Goal: Task Accomplishment & Management: Use online tool/utility

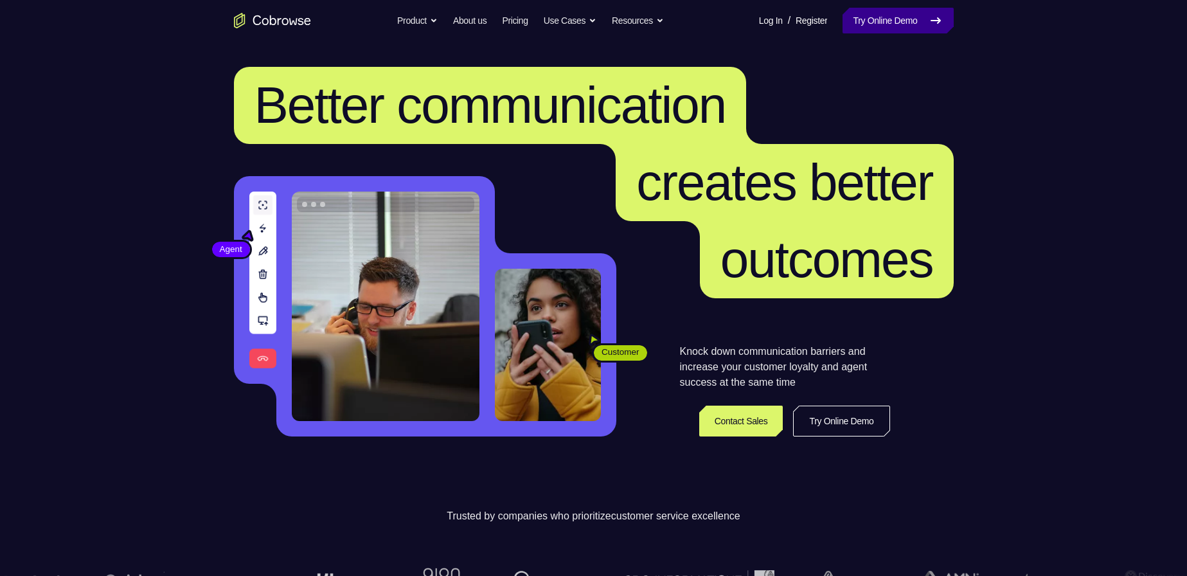
click at [872, 18] on link "Try Online Demo" at bounding box center [897, 21] width 111 height 26
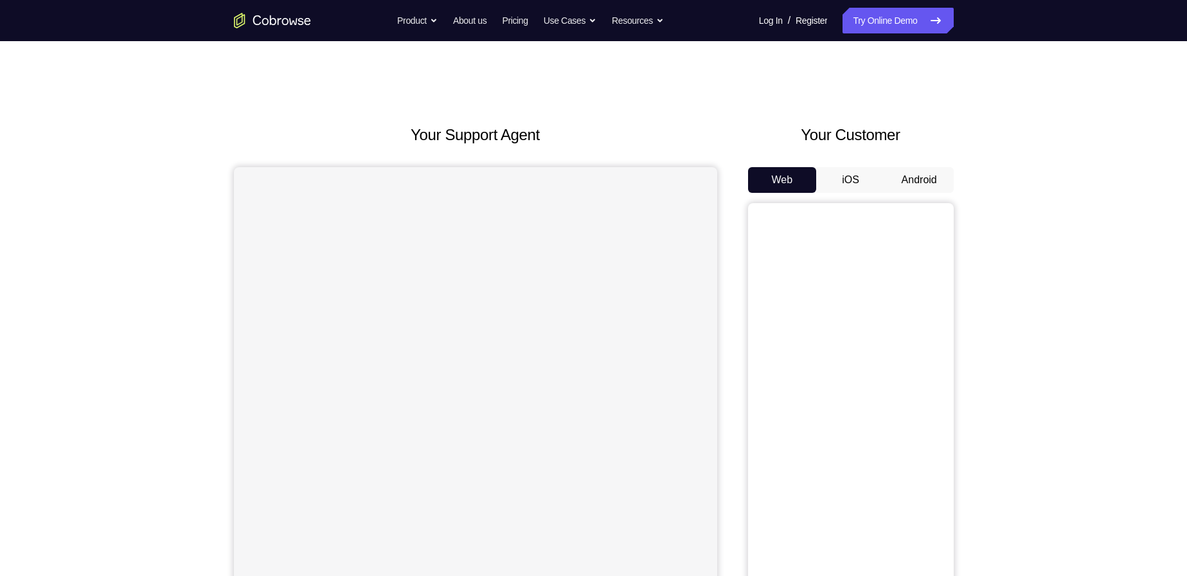
click at [923, 179] on button "Android" at bounding box center [919, 180] width 69 height 26
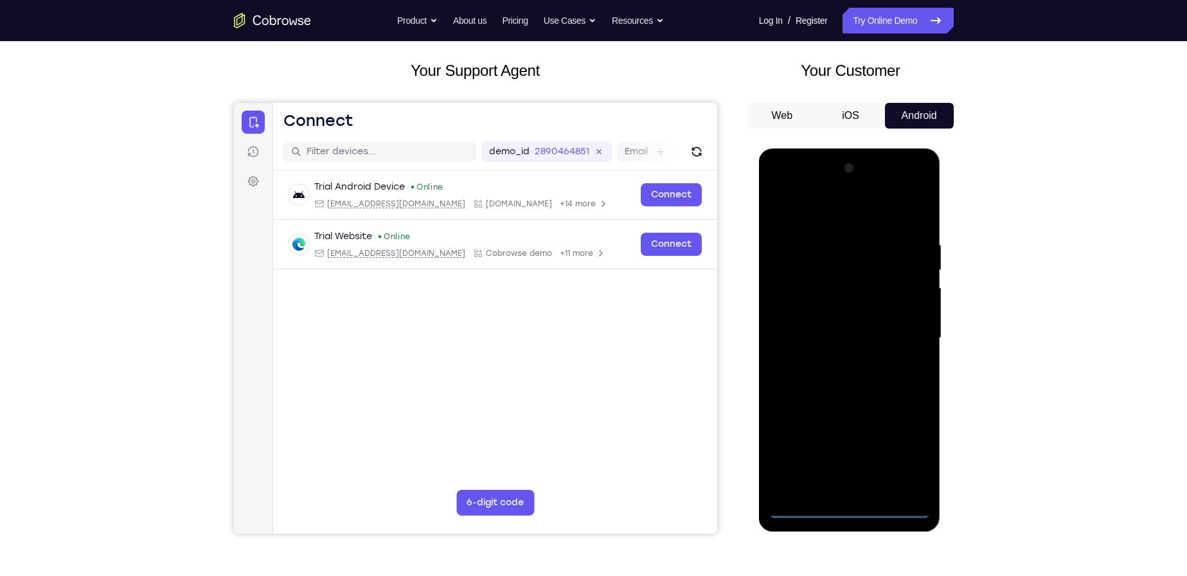
click at [851, 515] on div at bounding box center [849, 338] width 162 height 360
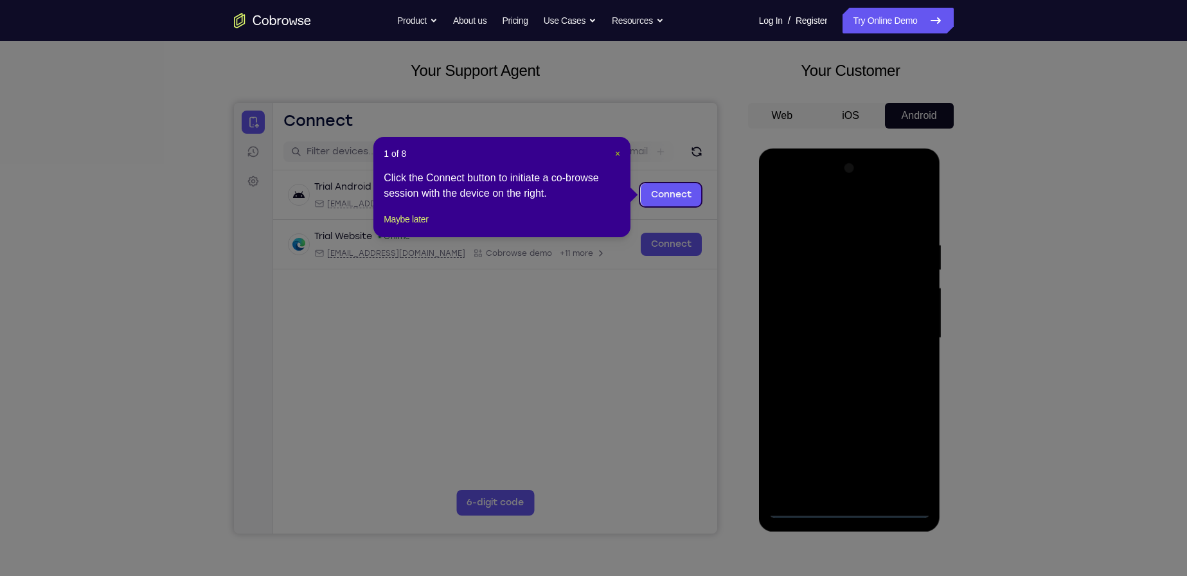
click at [616, 153] on span "×" at bounding box center [617, 153] width 5 height 10
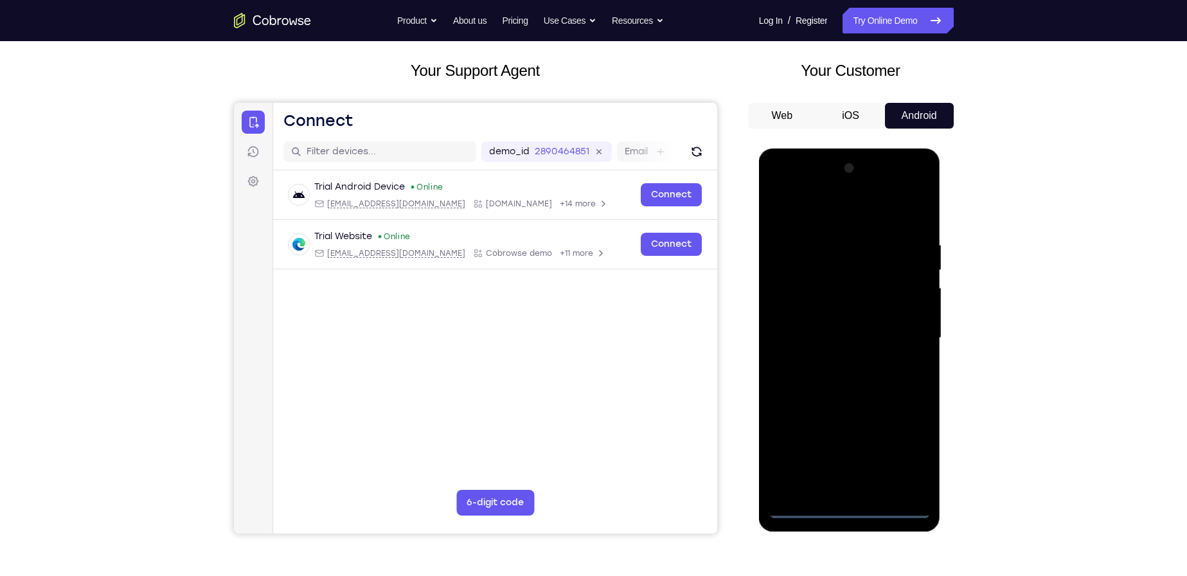
click at [905, 454] on div at bounding box center [849, 338] width 162 height 360
click at [821, 211] on div at bounding box center [849, 338] width 162 height 360
click at [905, 328] on div at bounding box center [849, 338] width 162 height 360
click at [837, 364] on div at bounding box center [849, 338] width 162 height 360
click at [844, 327] on div at bounding box center [849, 338] width 162 height 360
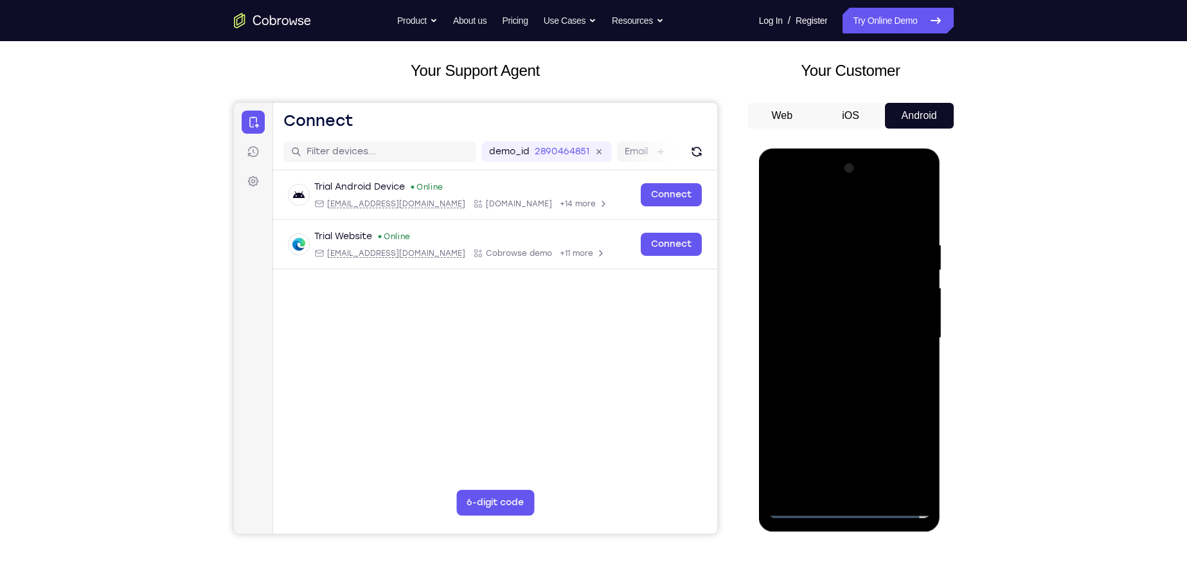
click at [838, 310] on div at bounding box center [849, 338] width 162 height 360
click at [827, 339] on div at bounding box center [849, 338] width 162 height 360
click at [856, 377] on div at bounding box center [849, 338] width 162 height 360
click at [857, 376] on div at bounding box center [849, 338] width 162 height 360
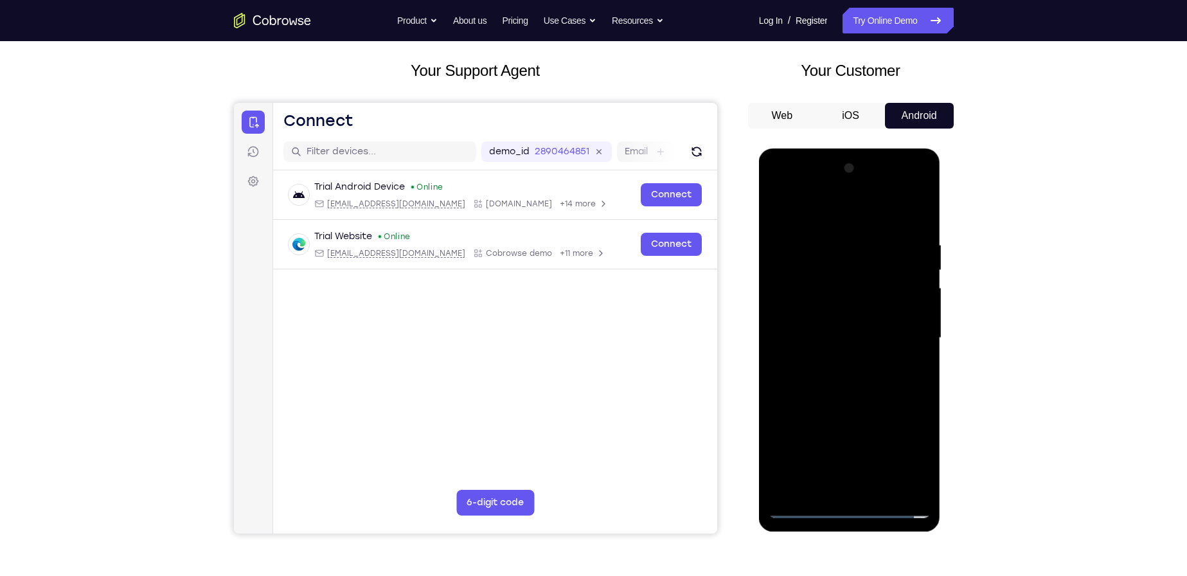
click at [857, 376] on div at bounding box center [849, 338] width 162 height 360
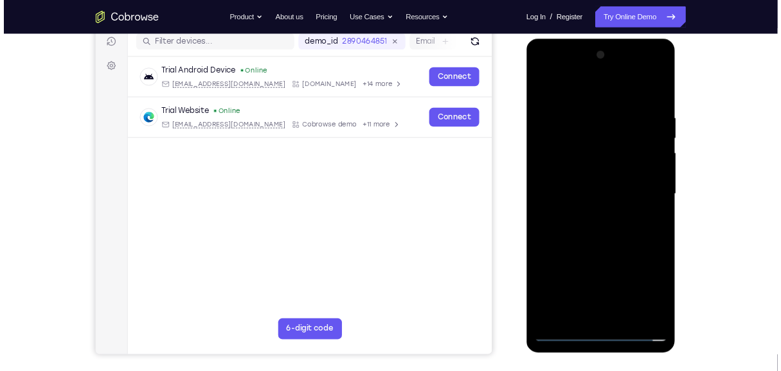
scroll to position [167, 0]
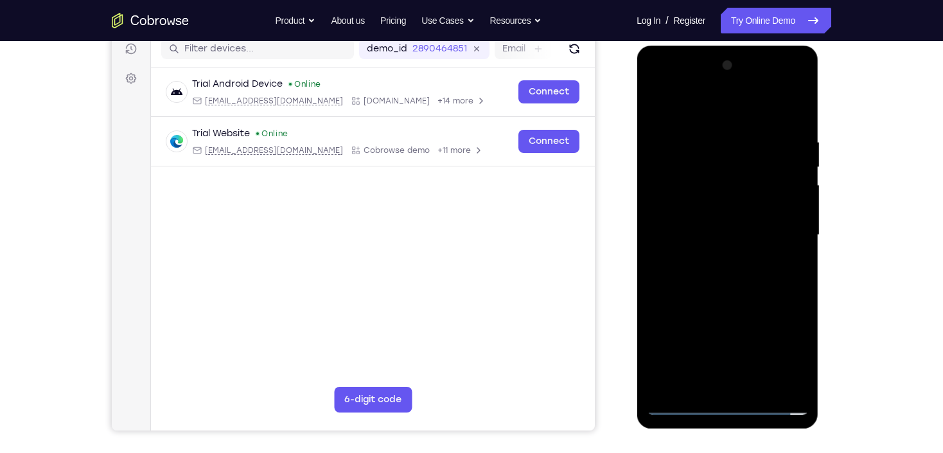
click at [730, 270] on div at bounding box center [727, 235] width 162 height 360
click at [734, 283] on div at bounding box center [727, 235] width 162 height 360
click at [798, 124] on div at bounding box center [727, 235] width 162 height 360
click at [763, 383] on div at bounding box center [727, 235] width 162 height 360
click at [735, 297] on div at bounding box center [727, 235] width 162 height 360
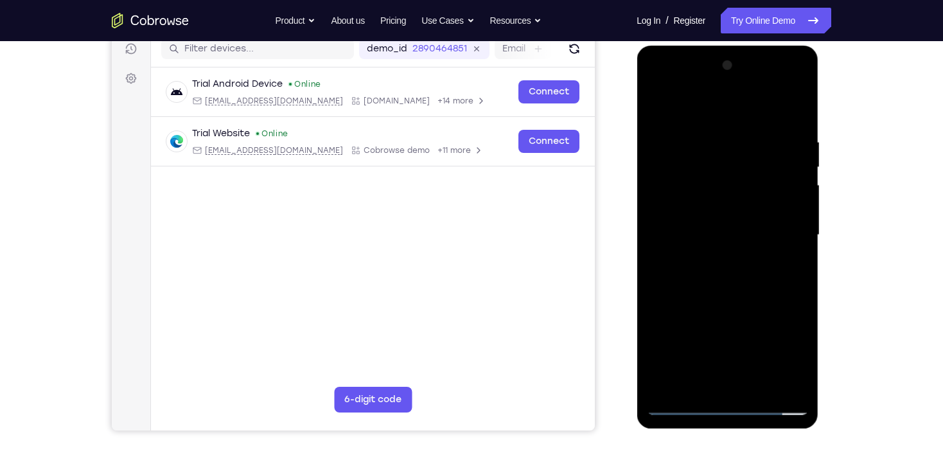
click at [727, 256] on div at bounding box center [727, 235] width 162 height 360
drag, startPoint x: 759, startPoint y: 145, endPoint x: 738, endPoint y: 145, distance: 20.6
click at [739, 149] on div at bounding box center [727, 235] width 162 height 360
click at [657, 111] on div at bounding box center [727, 235] width 162 height 360
click at [737, 283] on div at bounding box center [727, 235] width 162 height 360
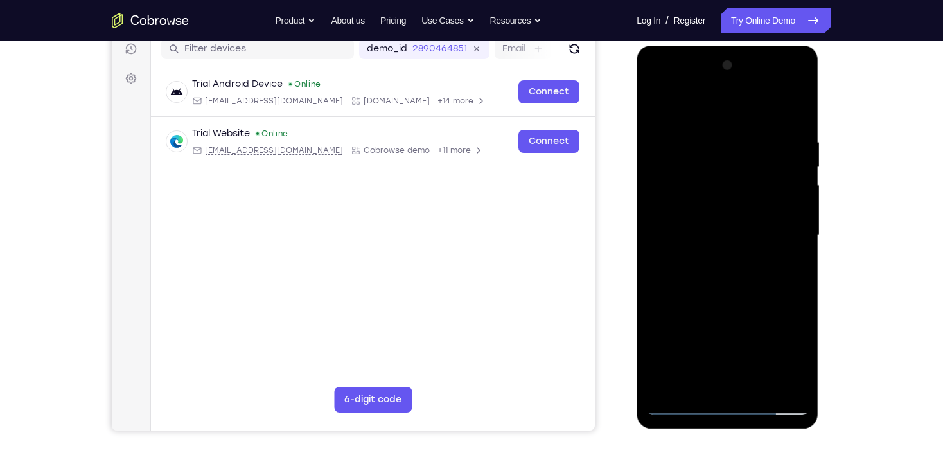
click at [722, 197] on div at bounding box center [727, 235] width 162 height 360
click at [663, 107] on div at bounding box center [727, 235] width 162 height 360
click at [742, 340] on div at bounding box center [727, 235] width 162 height 360
click at [657, 114] on div at bounding box center [727, 235] width 162 height 360
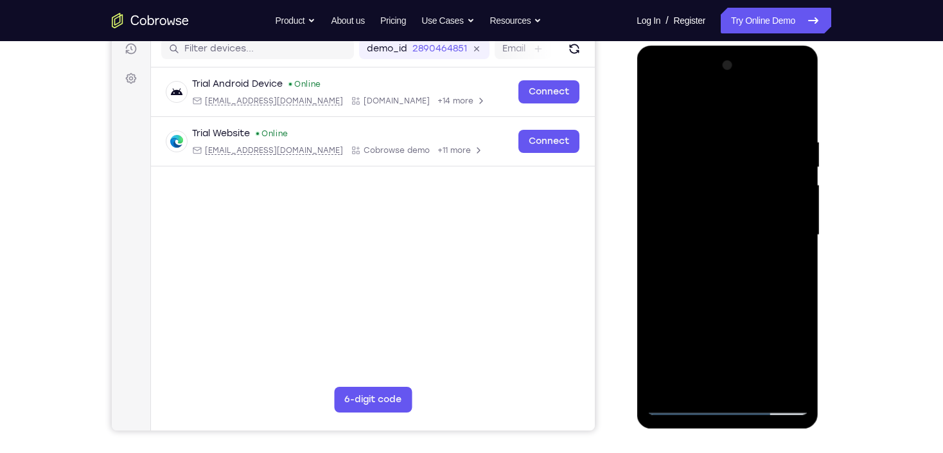
click at [710, 317] on div at bounding box center [727, 235] width 162 height 360
click at [793, 269] on div at bounding box center [727, 235] width 162 height 360
click at [656, 111] on div at bounding box center [727, 235] width 162 height 360
click at [713, 339] on div at bounding box center [727, 235] width 162 height 360
click at [658, 324] on div at bounding box center [727, 235] width 162 height 360
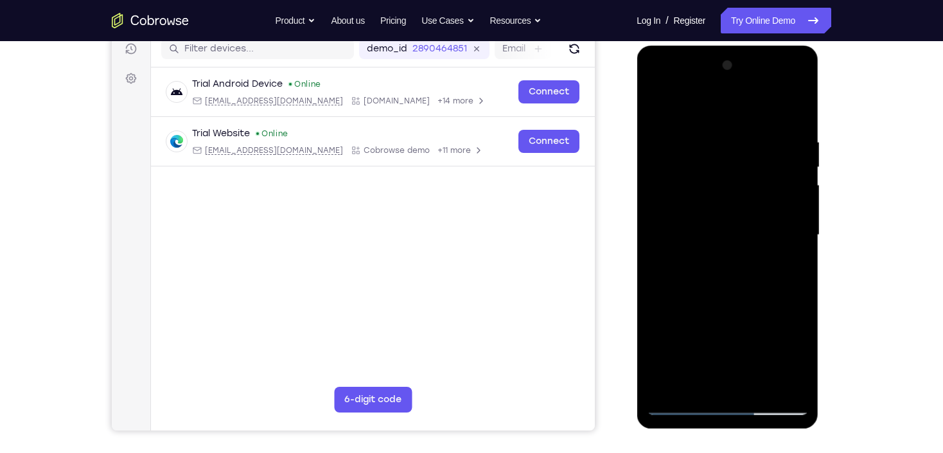
click at [786, 262] on div at bounding box center [727, 235] width 162 height 360
click at [655, 105] on div at bounding box center [727, 235] width 162 height 360
click at [658, 152] on div at bounding box center [727, 235] width 162 height 360
click at [718, 148] on div at bounding box center [727, 235] width 162 height 360
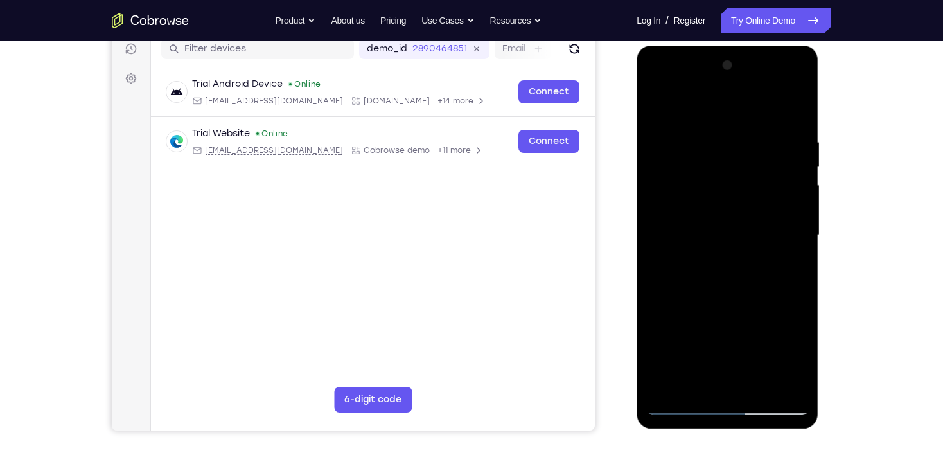
click at [673, 385] on div at bounding box center [727, 235] width 162 height 360
click at [655, 103] on div at bounding box center [727, 235] width 162 height 360
drag, startPoint x: 745, startPoint y: 327, endPoint x: 752, endPoint y: 178, distance: 149.3
click at [752, 178] on div at bounding box center [727, 235] width 162 height 360
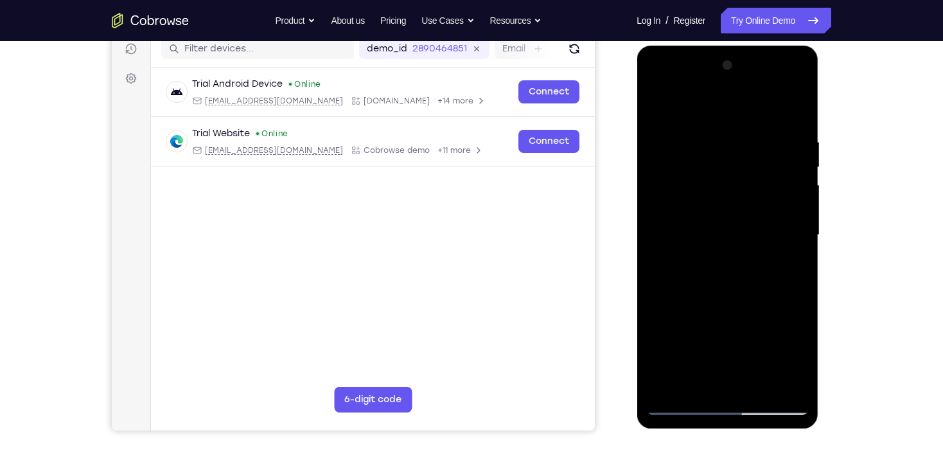
drag, startPoint x: 756, startPoint y: 288, endPoint x: 751, endPoint y: 244, distance: 44.6
click at [751, 244] on div at bounding box center [727, 235] width 162 height 360
click at [737, 319] on div at bounding box center [727, 235] width 162 height 360
click at [653, 107] on div at bounding box center [727, 235] width 162 height 360
drag, startPoint x: 725, startPoint y: 241, endPoint x: 748, endPoint y: 389, distance: 150.2
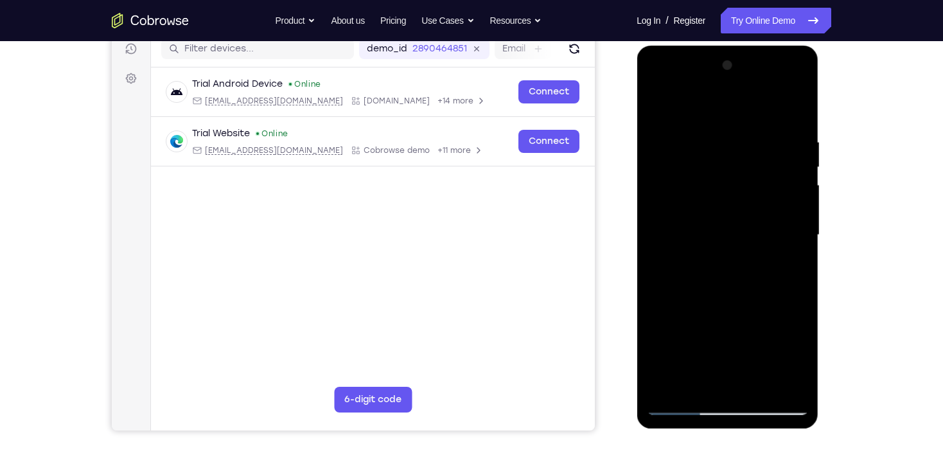
click at [748, 389] on div at bounding box center [727, 235] width 162 height 360
drag, startPoint x: 723, startPoint y: 245, endPoint x: 719, endPoint y: 392, distance: 147.2
click at [719, 392] on div at bounding box center [727, 235] width 162 height 360
click at [723, 124] on div at bounding box center [727, 235] width 162 height 360
click at [723, 233] on div at bounding box center [727, 235] width 162 height 360
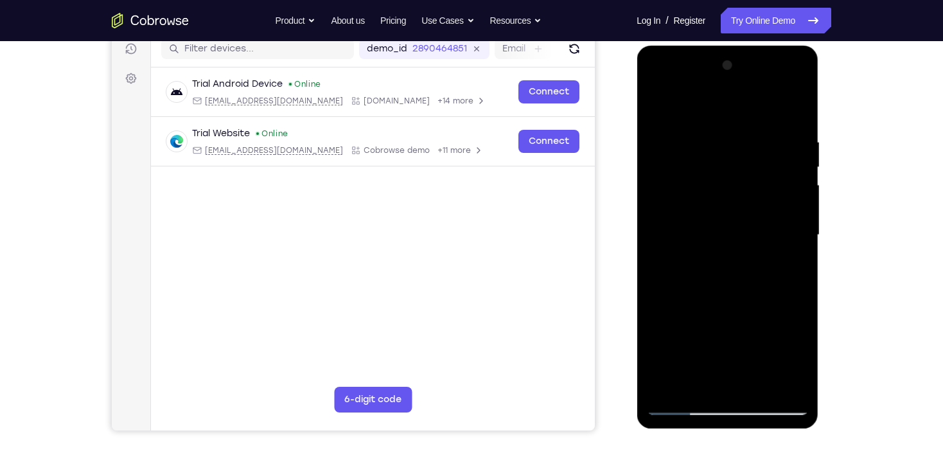
click at [652, 110] on div at bounding box center [727, 235] width 162 height 360
click at [662, 123] on div at bounding box center [727, 235] width 162 height 360
click at [657, 103] on div at bounding box center [727, 235] width 162 height 360
click at [793, 104] on div at bounding box center [727, 235] width 162 height 360
click at [690, 163] on div at bounding box center [727, 235] width 162 height 360
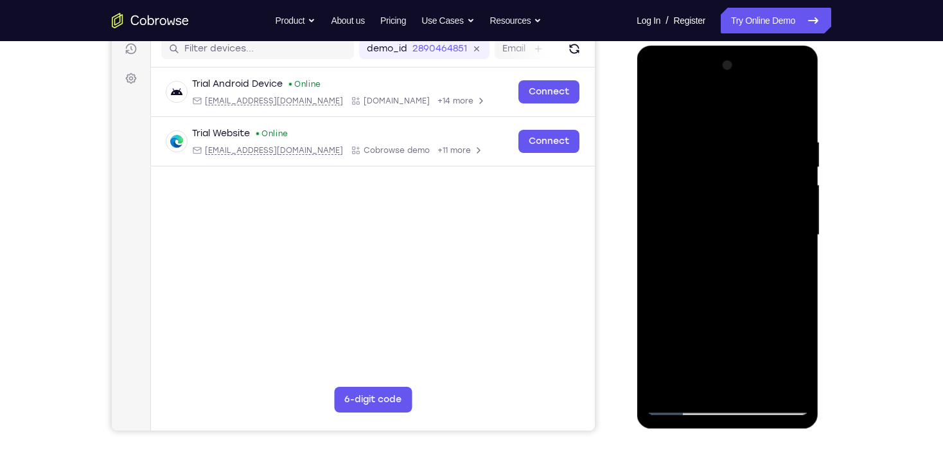
click at [660, 103] on div at bounding box center [727, 235] width 162 height 360
click at [709, 136] on div at bounding box center [727, 235] width 162 height 360
drag, startPoint x: 729, startPoint y: 283, endPoint x: 736, endPoint y: 137, distance: 146.0
click at [736, 139] on div at bounding box center [727, 235] width 162 height 360
click at [678, 278] on div at bounding box center [727, 235] width 162 height 360
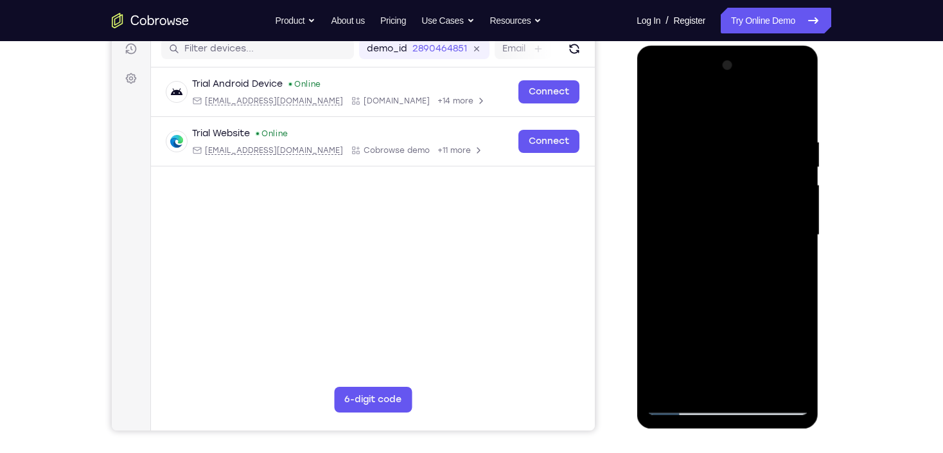
click at [659, 103] on div at bounding box center [727, 235] width 162 height 360
click at [658, 103] on div at bounding box center [727, 235] width 162 height 360
click at [696, 157] on div at bounding box center [727, 235] width 162 height 360
click at [660, 106] on div at bounding box center [727, 235] width 162 height 360
drag, startPoint x: 725, startPoint y: 179, endPoint x: 737, endPoint y: 300, distance: 122.0
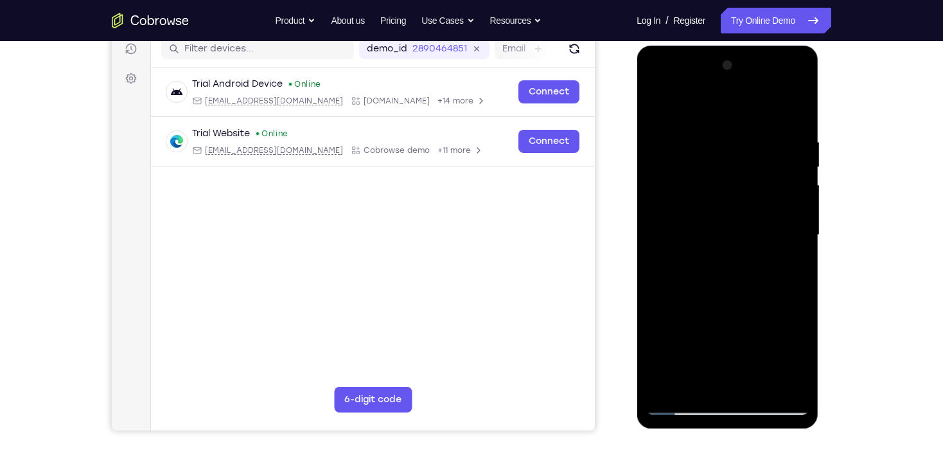
click at [737, 300] on div at bounding box center [727, 235] width 162 height 360
drag, startPoint x: 725, startPoint y: 311, endPoint x: 702, endPoint y: 120, distance: 192.1
click at [703, 125] on div at bounding box center [727, 235] width 162 height 360
drag, startPoint x: 719, startPoint y: 305, endPoint x: 719, endPoint y: 181, distance: 124.0
click at [719, 181] on div at bounding box center [727, 235] width 162 height 360
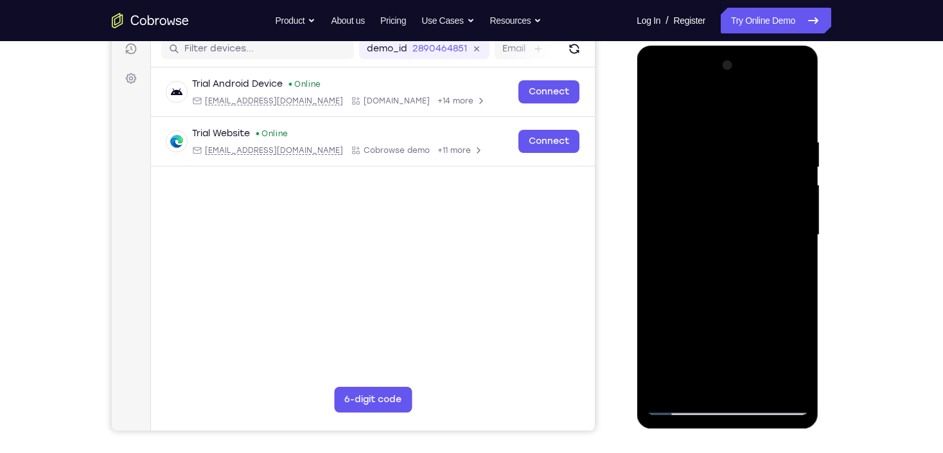
click at [686, 191] on div at bounding box center [727, 235] width 162 height 360
click at [780, 235] on div at bounding box center [727, 235] width 162 height 360
click at [655, 292] on div at bounding box center [727, 235] width 162 height 360
drag, startPoint x: 689, startPoint y: 206, endPoint x: 698, endPoint y: 319, distance: 114.1
click at [698, 319] on div at bounding box center [727, 235] width 162 height 360
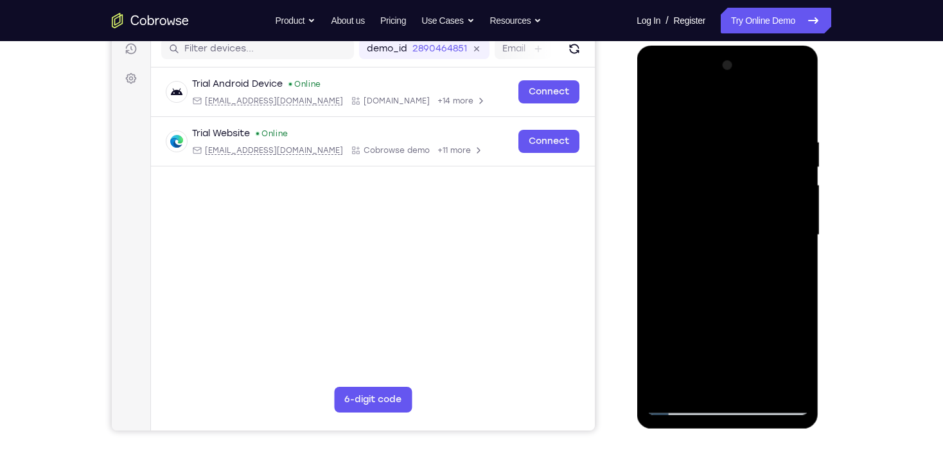
click at [657, 103] on div at bounding box center [727, 235] width 162 height 360
drag, startPoint x: 708, startPoint y: 160, endPoint x: 712, endPoint y: 332, distance: 171.6
click at [712, 332] on div at bounding box center [727, 235] width 162 height 360
click at [780, 265] on div at bounding box center [727, 235] width 162 height 360
click at [729, 121] on div at bounding box center [727, 235] width 162 height 360
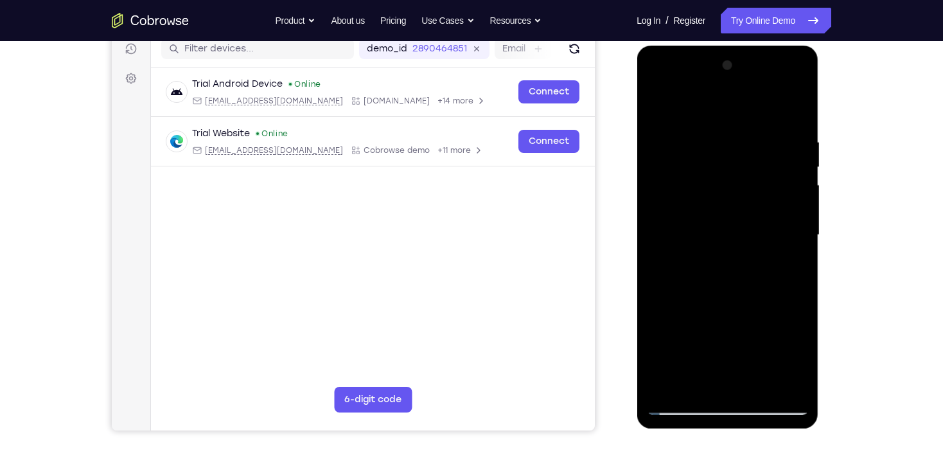
click at [696, 145] on div at bounding box center [727, 235] width 162 height 360
click at [761, 194] on div at bounding box center [727, 235] width 162 height 360
click at [657, 103] on div at bounding box center [727, 235] width 162 height 360
drag, startPoint x: 728, startPoint y: 292, endPoint x: 742, endPoint y: 125, distance: 168.3
click at [742, 129] on div at bounding box center [727, 235] width 162 height 360
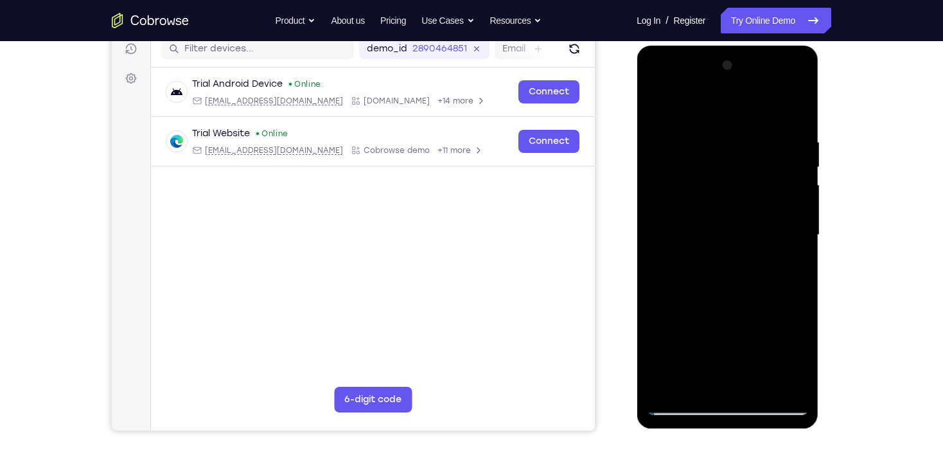
click at [693, 304] on div at bounding box center [727, 235] width 162 height 360
drag, startPoint x: 729, startPoint y: 181, endPoint x: 707, endPoint y: 306, distance: 127.1
click at [707, 306] on div at bounding box center [727, 235] width 162 height 360
click at [741, 148] on div at bounding box center [727, 235] width 162 height 360
drag, startPoint x: 719, startPoint y: 281, endPoint x: 724, endPoint y: 138, distance: 142.7
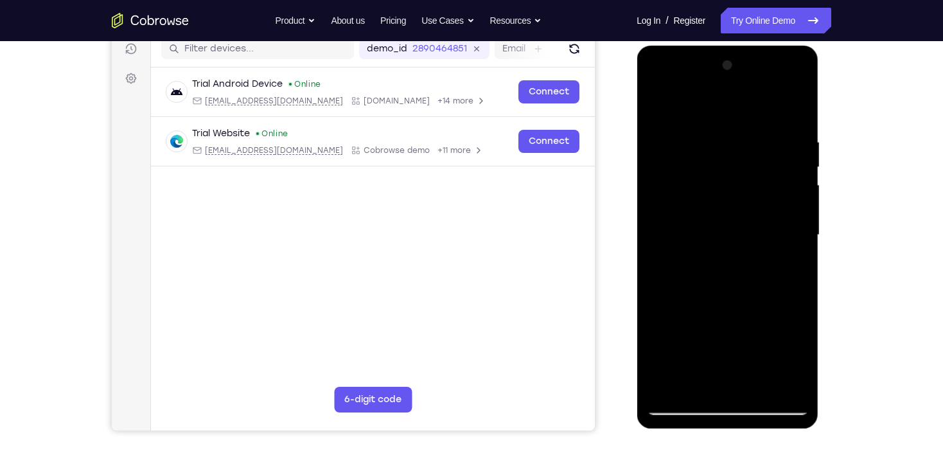
click at [724, 139] on div at bounding box center [727, 235] width 162 height 360
click at [684, 297] on div at bounding box center [727, 235] width 162 height 360
click at [690, 270] on div at bounding box center [727, 235] width 162 height 360
drag, startPoint x: 705, startPoint y: 159, endPoint x: 717, endPoint y: 299, distance: 139.9
click at [717, 299] on div at bounding box center [727, 235] width 162 height 360
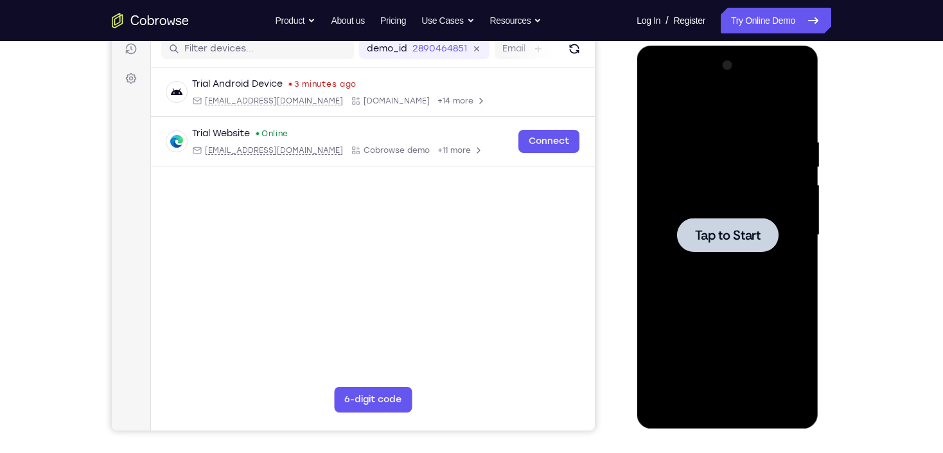
click at [678, 204] on div at bounding box center [727, 235] width 162 height 360
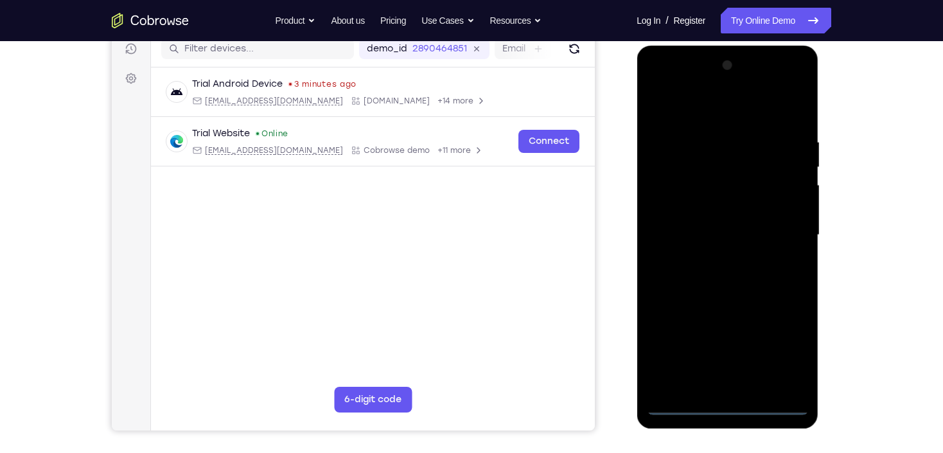
click at [733, 412] on div at bounding box center [727, 235] width 162 height 360
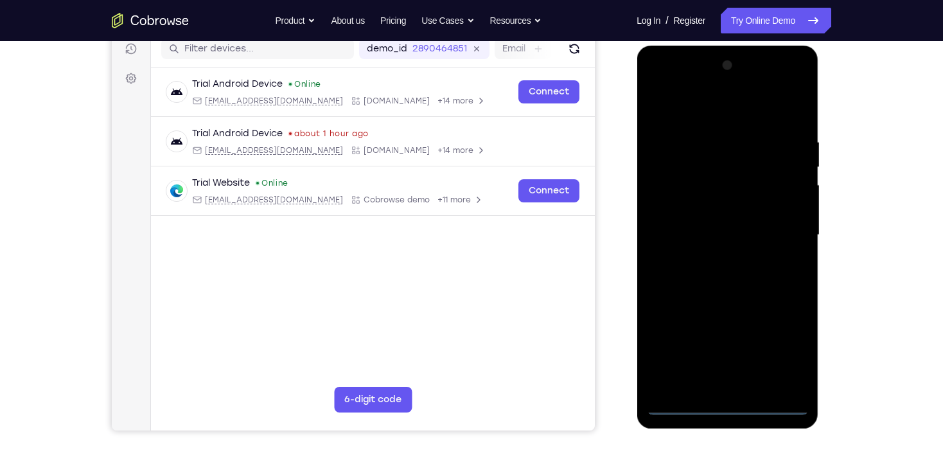
click at [793, 344] on div at bounding box center [727, 235] width 162 height 360
click at [691, 107] on div at bounding box center [727, 235] width 162 height 360
click at [780, 227] on div at bounding box center [727, 235] width 162 height 360
click at [716, 258] on div at bounding box center [727, 235] width 162 height 360
click at [716, 219] on div at bounding box center [727, 235] width 162 height 360
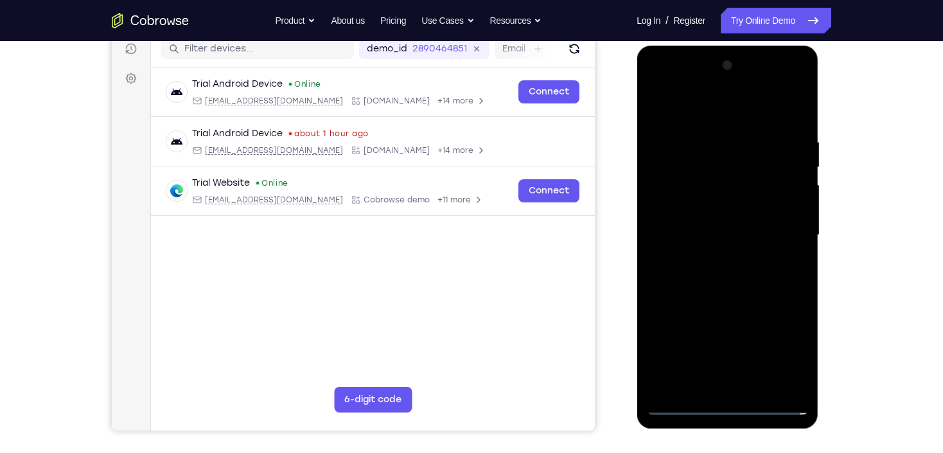
click at [695, 206] on div at bounding box center [727, 235] width 162 height 360
click at [684, 229] on div at bounding box center [727, 235] width 162 height 360
click at [736, 281] on div at bounding box center [727, 235] width 162 height 360
click at [736, 279] on div at bounding box center [727, 235] width 162 height 360
click at [736, 276] on div at bounding box center [727, 235] width 162 height 360
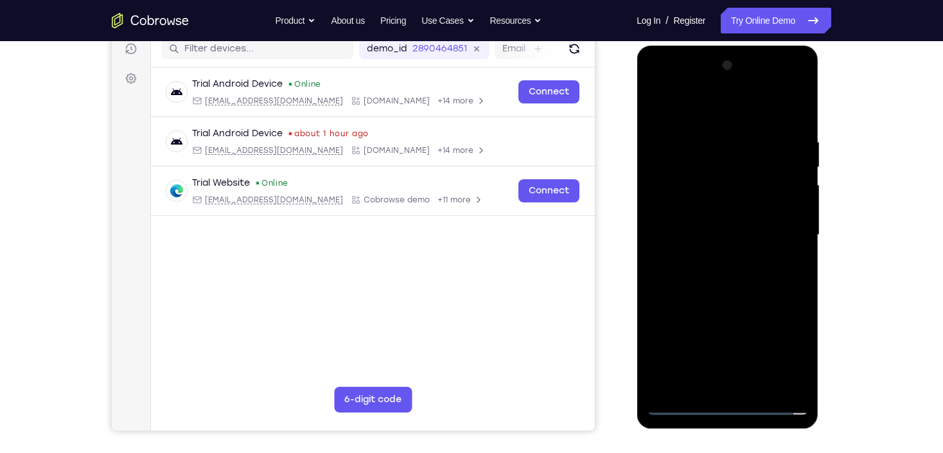
click at [736, 276] on div at bounding box center [727, 235] width 162 height 360
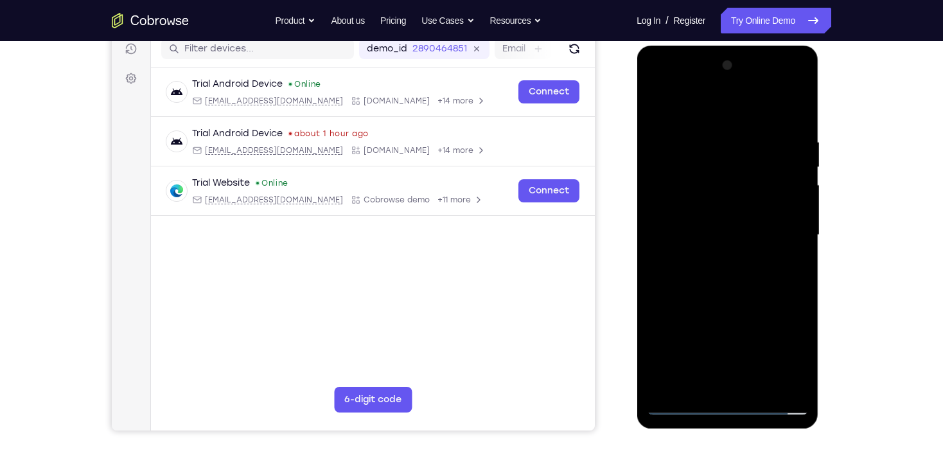
click at [796, 124] on div at bounding box center [727, 235] width 162 height 360
click at [762, 392] on div at bounding box center [727, 235] width 162 height 360
click at [731, 306] on div at bounding box center [727, 235] width 162 height 360
click at [649, 102] on div at bounding box center [727, 235] width 162 height 360
click at [713, 139] on div at bounding box center [727, 235] width 162 height 360
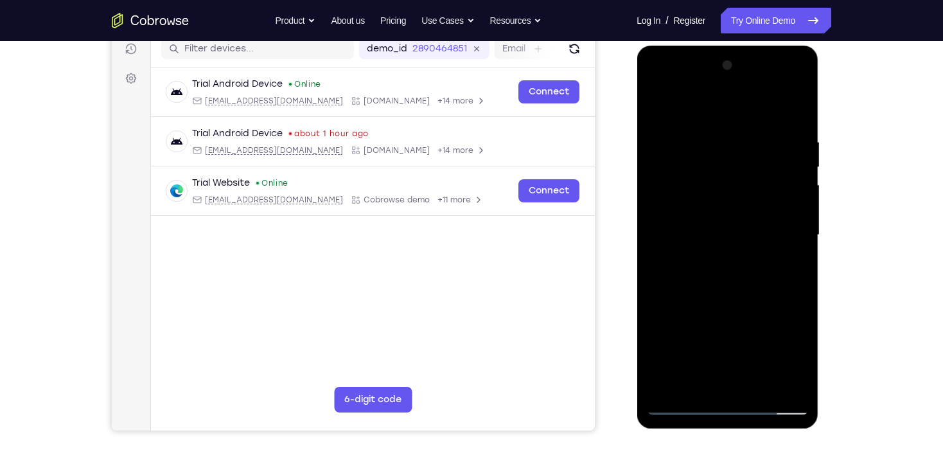
click at [784, 232] on div at bounding box center [727, 235] width 162 height 360
click at [668, 239] on div at bounding box center [727, 235] width 162 height 360
click at [734, 233] on div at bounding box center [727, 235] width 162 height 360
click at [716, 219] on div at bounding box center [727, 235] width 162 height 360
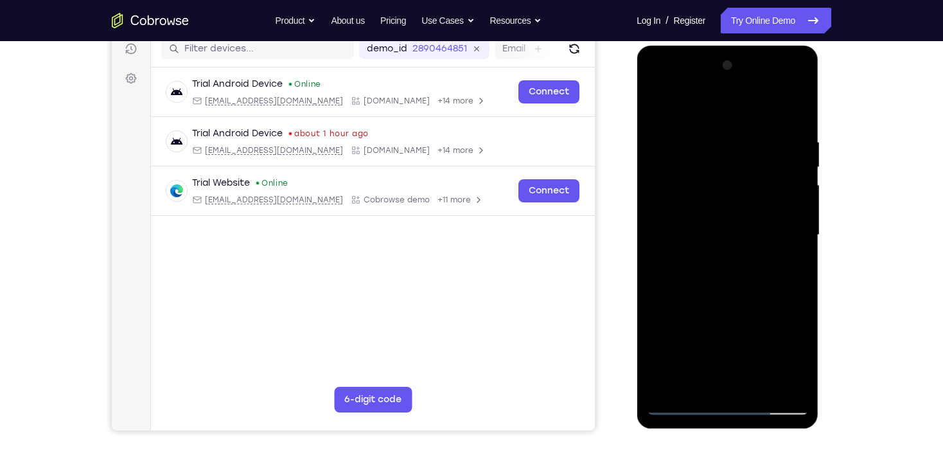
click at [710, 147] on div at bounding box center [727, 235] width 162 height 360
click at [657, 106] on div at bounding box center [727, 235] width 162 height 360
click at [801, 213] on div at bounding box center [727, 235] width 162 height 360
click at [796, 211] on div at bounding box center [727, 235] width 162 height 360
click at [794, 211] on div at bounding box center [727, 235] width 162 height 360
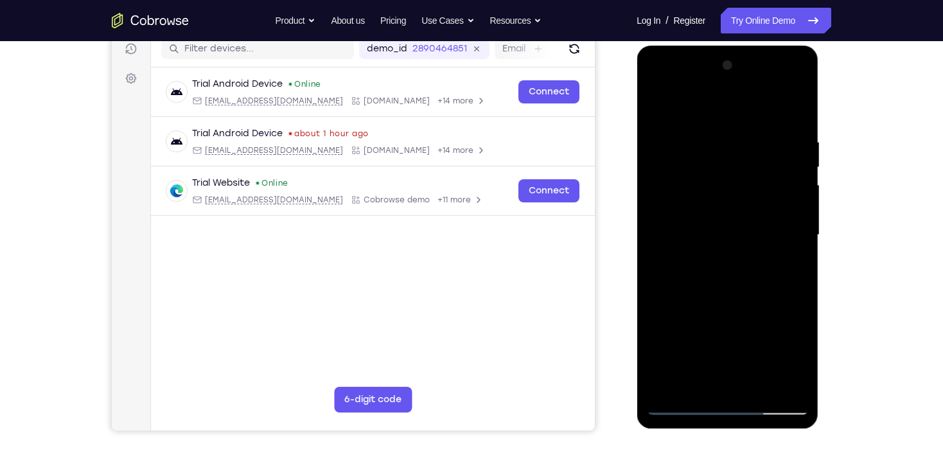
click at [783, 208] on div at bounding box center [727, 235] width 162 height 360
click at [780, 221] on div at bounding box center [727, 235] width 162 height 360
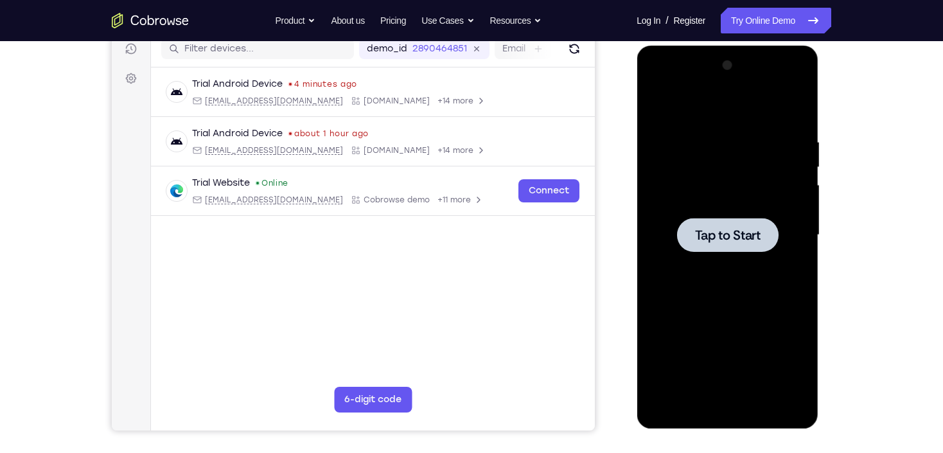
click at [784, 188] on div at bounding box center [727, 235] width 162 height 360
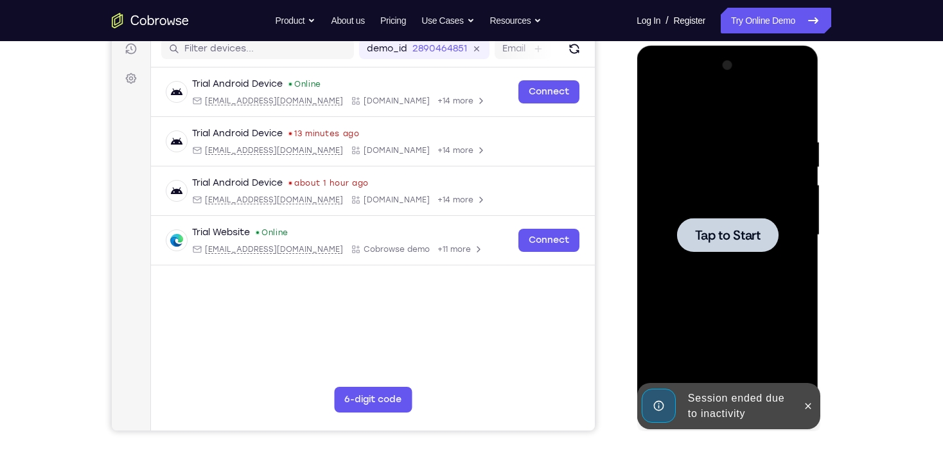
click at [680, 200] on div at bounding box center [727, 235] width 162 height 360
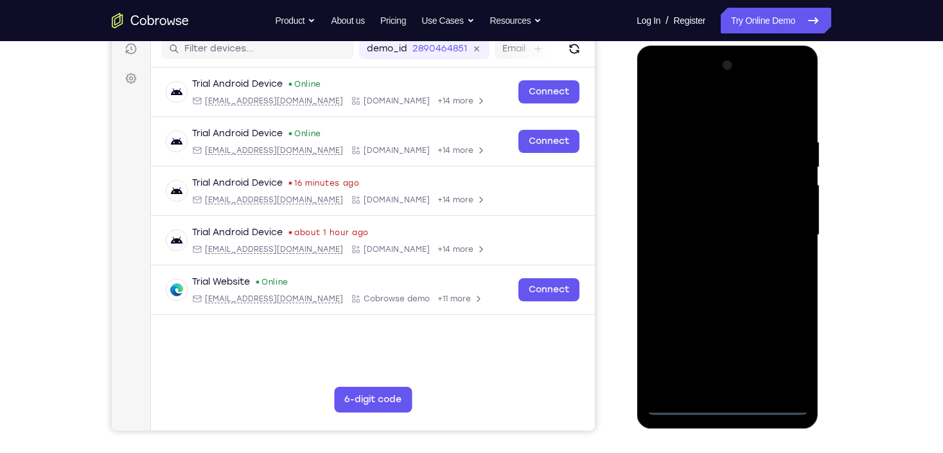
click at [723, 411] on div at bounding box center [727, 235] width 162 height 360
click at [792, 351] on div at bounding box center [727, 235] width 162 height 360
click at [717, 114] on div at bounding box center [727, 235] width 162 height 360
click at [783, 229] on div at bounding box center [727, 235] width 162 height 360
click at [716, 259] on div at bounding box center [727, 235] width 162 height 360
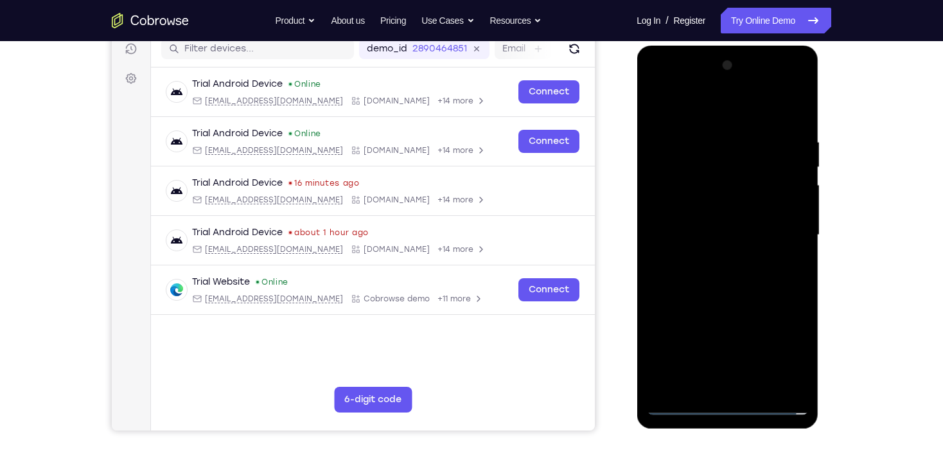
click at [677, 227] on div at bounding box center [727, 235] width 162 height 360
click at [722, 209] on div at bounding box center [727, 235] width 162 height 360
click at [729, 228] on div at bounding box center [727, 235] width 162 height 360
click at [768, 281] on div at bounding box center [727, 235] width 162 height 360
click at [763, 277] on div at bounding box center [727, 235] width 162 height 360
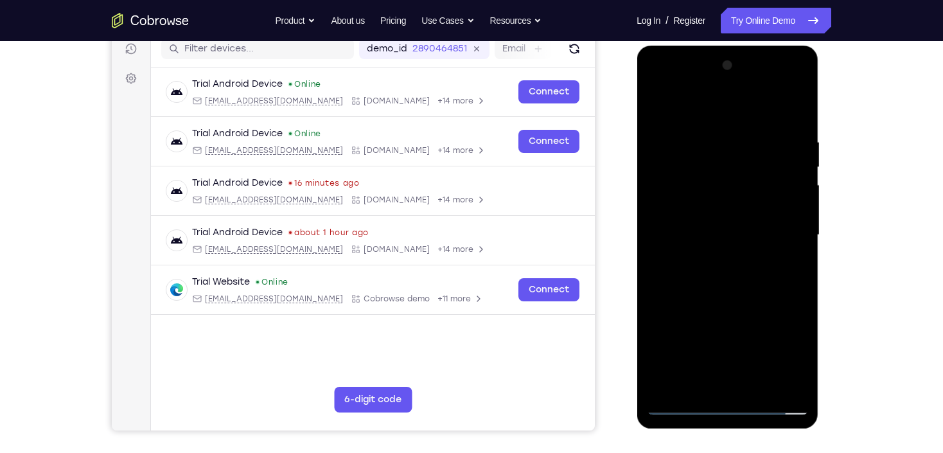
click at [763, 277] on div at bounding box center [727, 235] width 162 height 360
click at [745, 265] on div at bounding box center [727, 235] width 162 height 360
click at [746, 263] on div at bounding box center [727, 235] width 162 height 360
click at [724, 273] on div at bounding box center [727, 235] width 162 height 360
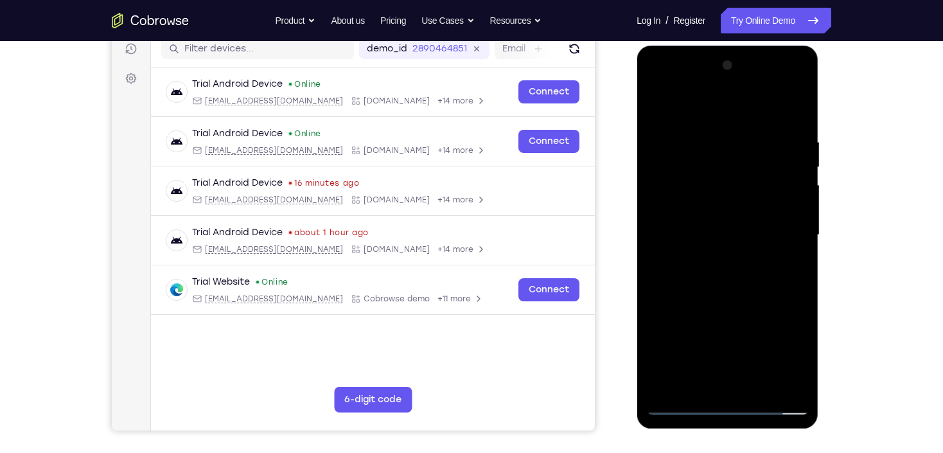
click at [724, 273] on div at bounding box center [727, 235] width 162 height 360
click at [743, 235] on div at bounding box center [727, 235] width 162 height 360
click at [724, 278] on div at bounding box center [727, 235] width 162 height 360
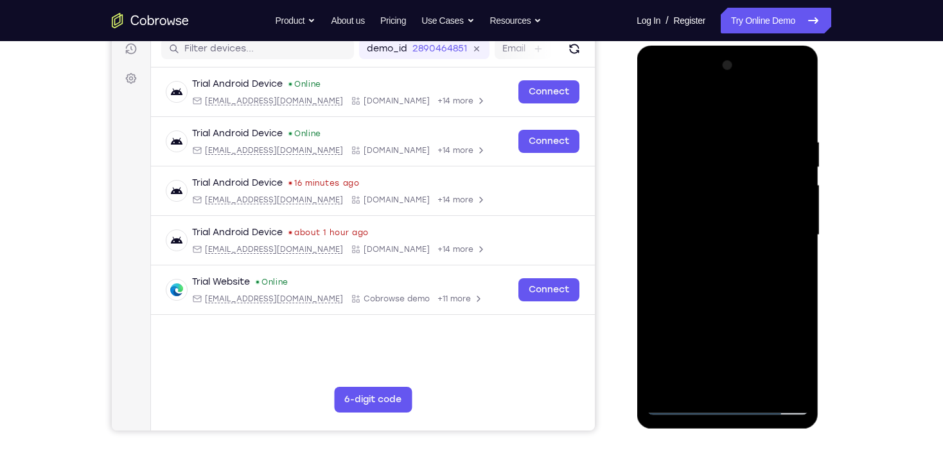
click at [724, 278] on div at bounding box center [727, 235] width 162 height 360
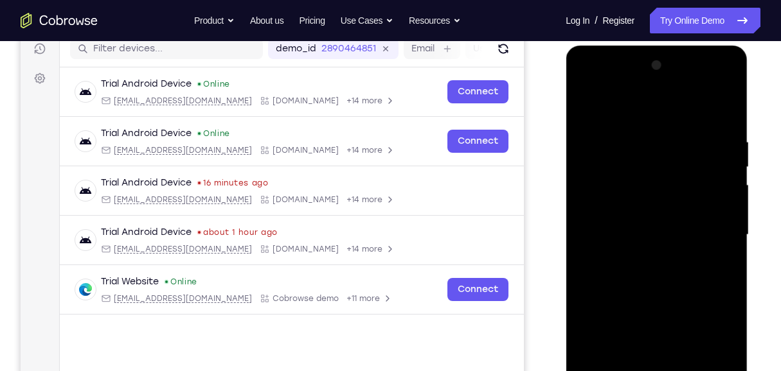
scroll to position [209, 0]
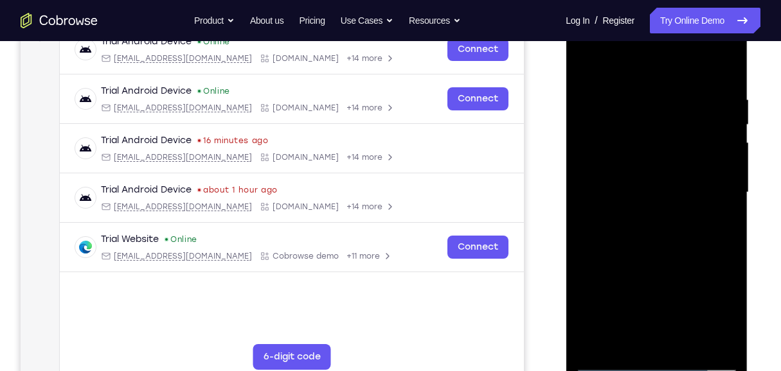
click at [724, 80] on div at bounding box center [656, 193] width 162 height 360
click at [684, 341] on div at bounding box center [656, 193] width 162 height 360
click at [644, 260] on div at bounding box center [656, 193] width 162 height 360
drag, startPoint x: 644, startPoint y: 287, endPoint x: 641, endPoint y: 143, distance: 144.6
click at [641, 143] on div at bounding box center [656, 193] width 162 height 360
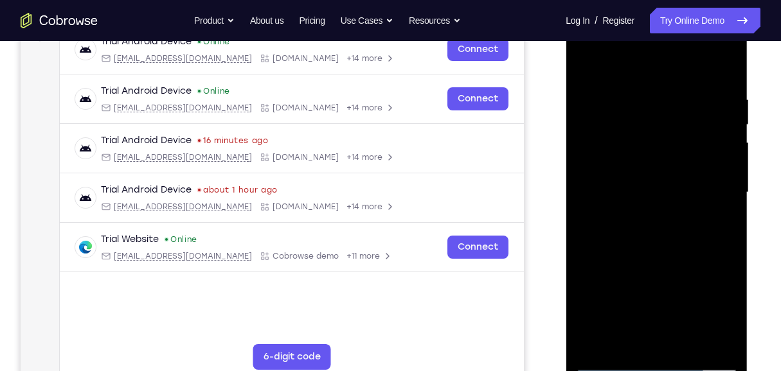
drag, startPoint x: 652, startPoint y: 284, endPoint x: 659, endPoint y: 198, distance: 86.4
click at [659, 200] on div at bounding box center [656, 193] width 162 height 360
drag, startPoint x: 648, startPoint y: 310, endPoint x: 661, endPoint y: 200, distance: 111.3
click at [661, 200] on div at bounding box center [656, 193] width 162 height 360
drag, startPoint x: 657, startPoint y: 290, endPoint x: 666, endPoint y: 191, distance: 99.4
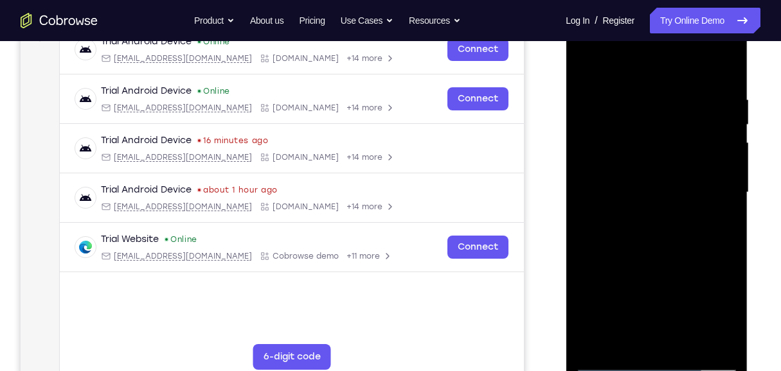
click at [666, 191] on div at bounding box center [656, 193] width 162 height 360
drag, startPoint x: 651, startPoint y: 285, endPoint x: 665, endPoint y: 211, distance: 74.6
click at [665, 211] on div at bounding box center [656, 193] width 162 height 360
drag, startPoint x: 659, startPoint y: 297, endPoint x: 656, endPoint y: 191, distance: 106.0
click at [656, 191] on div at bounding box center [656, 193] width 162 height 360
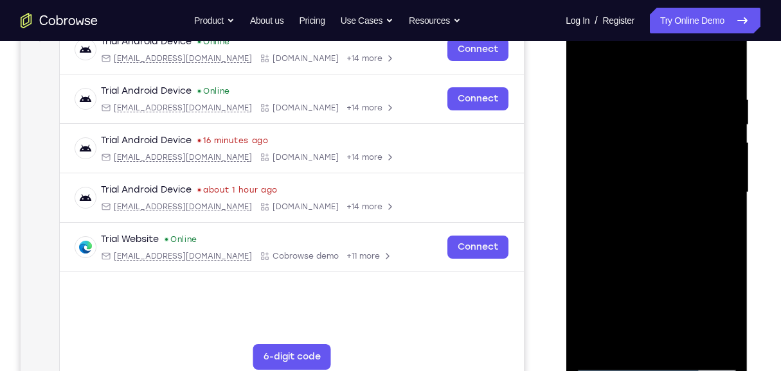
drag, startPoint x: 655, startPoint y: 294, endPoint x: 652, endPoint y: 197, distance: 97.0
click at [652, 197] on div at bounding box center [656, 193] width 162 height 360
drag, startPoint x: 635, startPoint y: 333, endPoint x: 664, endPoint y: 179, distance: 156.1
click at [664, 179] on div at bounding box center [656, 193] width 162 height 360
drag, startPoint x: 655, startPoint y: 327, endPoint x: 653, endPoint y: 215, distance: 111.8
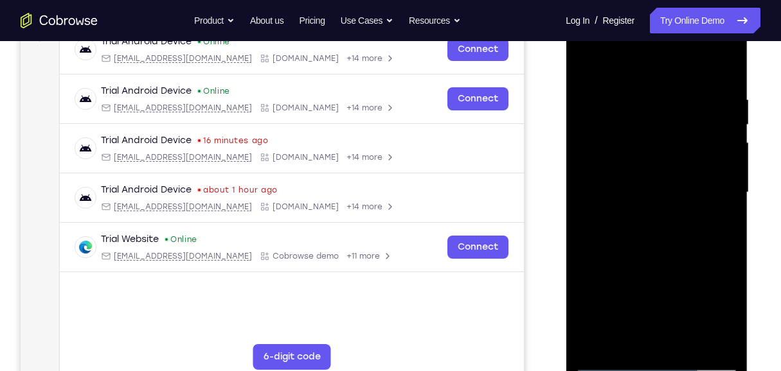
click at [653, 215] on div at bounding box center [656, 193] width 162 height 360
drag, startPoint x: 657, startPoint y: 301, endPoint x: 668, endPoint y: 202, distance: 99.5
click at [667, 202] on div at bounding box center [656, 193] width 162 height 360
drag, startPoint x: 641, startPoint y: 312, endPoint x: 654, endPoint y: 227, distance: 86.4
click at [654, 227] on div at bounding box center [656, 193] width 162 height 360
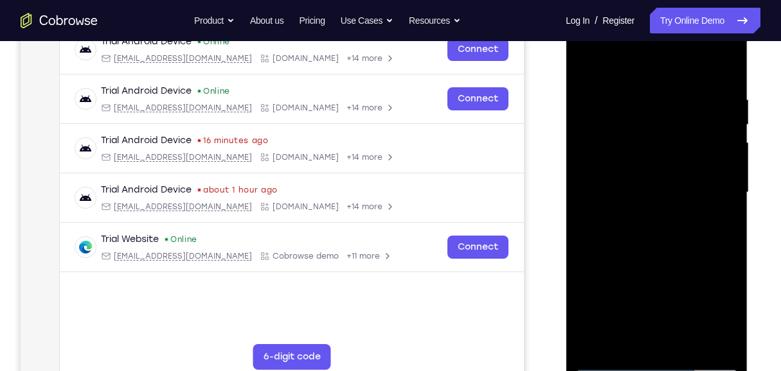
drag, startPoint x: 642, startPoint y: 333, endPoint x: 653, endPoint y: 223, distance: 111.1
click at [652, 226] on div at bounding box center [656, 193] width 162 height 360
drag, startPoint x: 635, startPoint y: 312, endPoint x: 678, endPoint y: 218, distance: 103.5
click at [678, 218] on div at bounding box center [656, 193] width 162 height 360
drag, startPoint x: 660, startPoint y: 303, endPoint x: 683, endPoint y: 202, distance: 104.0
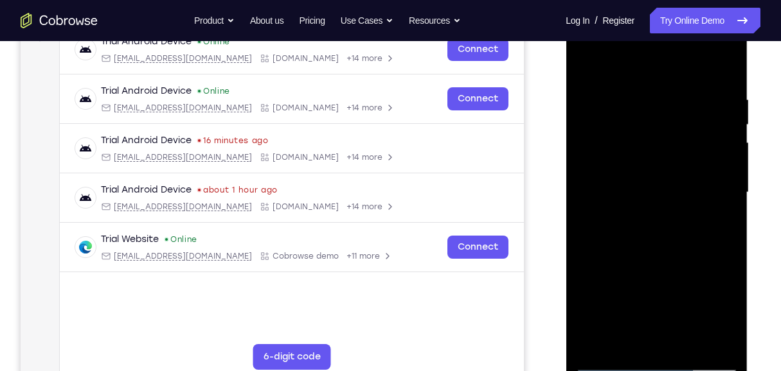
click at [683, 202] on div at bounding box center [656, 193] width 162 height 360
drag, startPoint x: 666, startPoint y: 310, endPoint x: 680, endPoint y: 198, distance: 112.8
click at [680, 198] on div at bounding box center [656, 193] width 162 height 360
drag, startPoint x: 649, startPoint y: 341, endPoint x: 683, endPoint y: 184, distance: 160.4
click at [683, 184] on div at bounding box center [656, 193] width 162 height 360
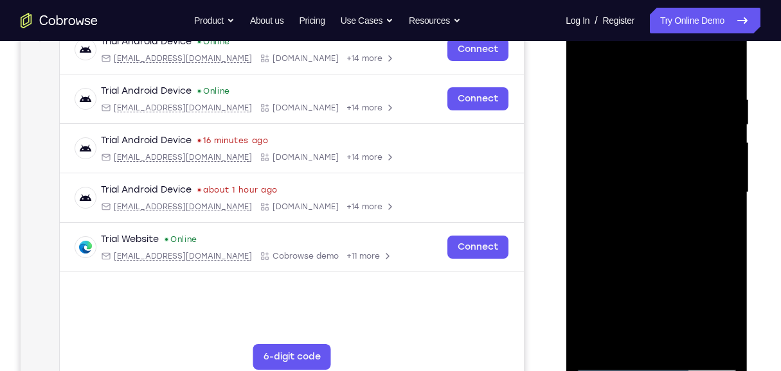
drag, startPoint x: 666, startPoint y: 186, endPoint x: 664, endPoint y: 267, distance: 80.4
click at [664, 267] on div at bounding box center [656, 193] width 162 height 360
click at [652, 209] on div at bounding box center [656, 193] width 162 height 360
click at [588, 65] on div at bounding box center [656, 193] width 162 height 360
drag, startPoint x: 648, startPoint y: 328, endPoint x: 648, endPoint y: 157, distance: 170.9
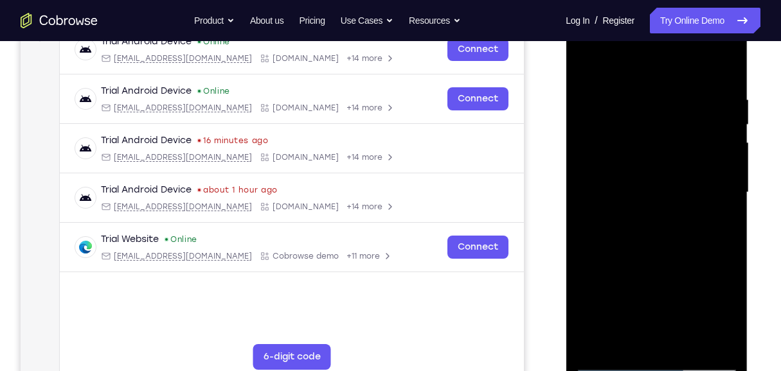
click at [651, 158] on div at bounding box center [656, 193] width 162 height 360
drag, startPoint x: 664, startPoint y: 324, endPoint x: 668, endPoint y: 197, distance: 127.9
click at [668, 198] on div at bounding box center [656, 193] width 162 height 360
drag, startPoint x: 640, startPoint y: 322, endPoint x: 652, endPoint y: 205, distance: 117.6
click at [652, 206] on div at bounding box center [656, 193] width 162 height 360
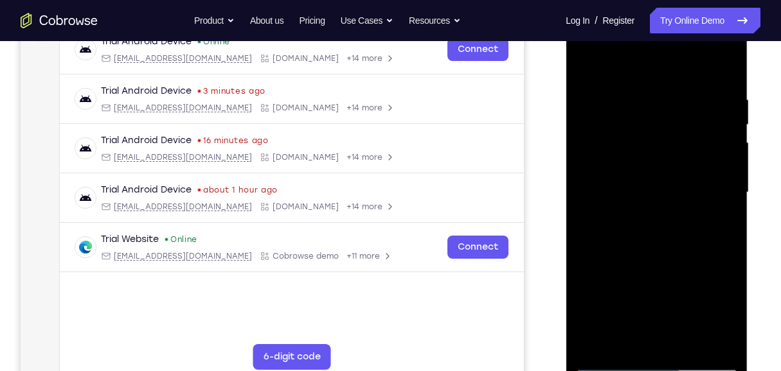
drag, startPoint x: 671, startPoint y: 303, endPoint x: 675, endPoint y: 198, distance: 105.4
click at [675, 199] on div at bounding box center [656, 193] width 162 height 360
drag, startPoint x: 642, startPoint y: 335, endPoint x: 669, endPoint y: 192, distance: 145.2
click at [669, 192] on div at bounding box center [656, 193] width 162 height 360
click at [645, 227] on div at bounding box center [656, 193] width 162 height 360
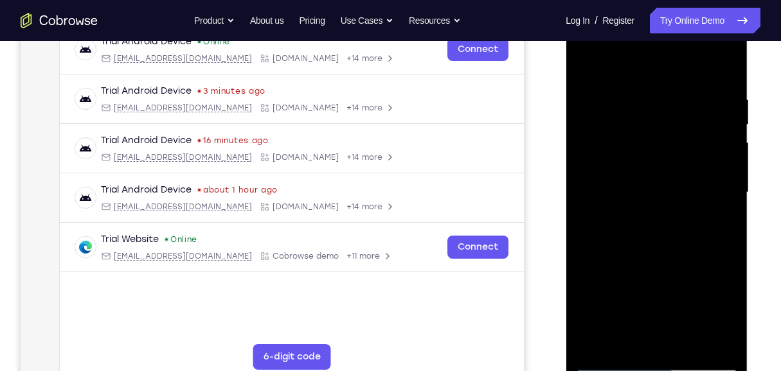
drag, startPoint x: 640, startPoint y: 143, endPoint x: 648, endPoint y: 267, distance: 124.3
click at [648, 267] on div at bounding box center [656, 193] width 162 height 360
click at [583, 218] on div at bounding box center [656, 193] width 162 height 360
drag, startPoint x: 660, startPoint y: 265, endPoint x: 680, endPoint y: 150, distance: 116.7
click at [680, 150] on div at bounding box center [656, 193] width 162 height 360
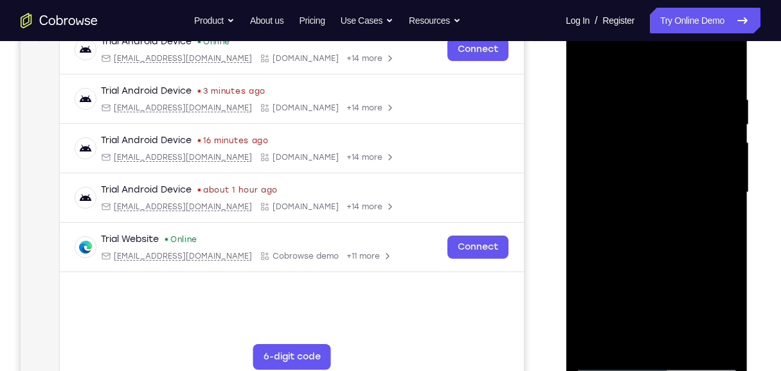
click at [585, 64] on div at bounding box center [656, 193] width 162 height 360
drag, startPoint x: 657, startPoint y: 315, endPoint x: 671, endPoint y: 143, distance: 173.4
click at [671, 143] on div at bounding box center [656, 193] width 162 height 360
drag, startPoint x: 639, startPoint y: 328, endPoint x: 657, endPoint y: 162, distance: 167.4
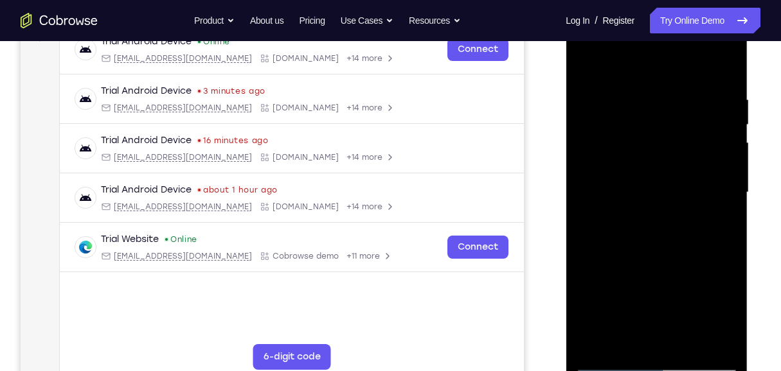
click at [656, 162] on div at bounding box center [656, 193] width 162 height 360
drag, startPoint x: 655, startPoint y: 337, endPoint x: 672, endPoint y: 184, distance: 153.9
click at [672, 184] on div at bounding box center [656, 193] width 162 height 360
click at [641, 339] on div at bounding box center [656, 193] width 162 height 360
drag, startPoint x: 641, startPoint y: 306, endPoint x: 660, endPoint y: 136, distance: 171.3
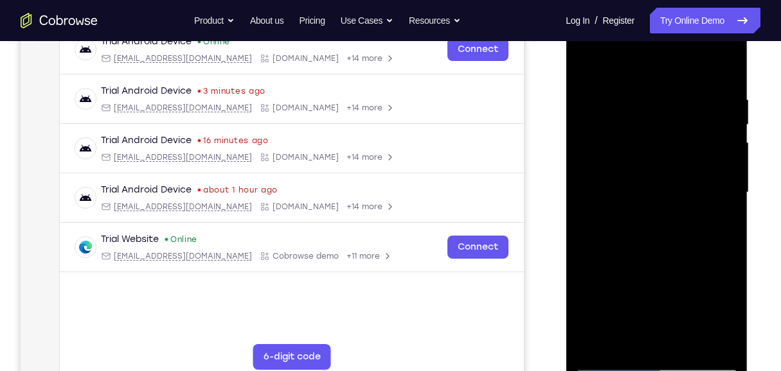
click at [660, 136] on div at bounding box center [656, 193] width 162 height 360
click at [584, 66] on div at bounding box center [656, 193] width 162 height 360
click at [630, 83] on div at bounding box center [656, 193] width 162 height 360
click at [716, 215] on div at bounding box center [656, 193] width 162 height 360
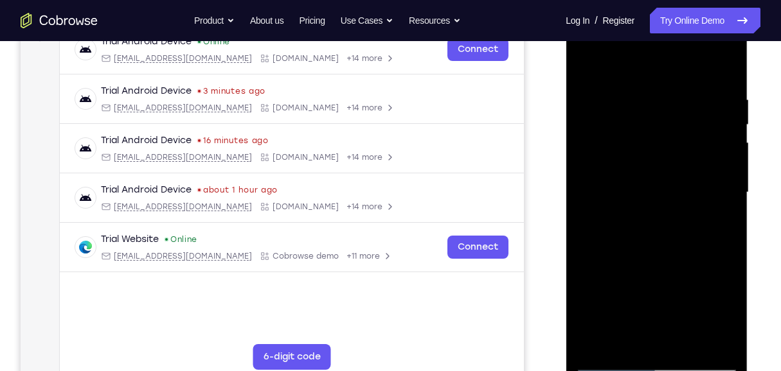
click at [716, 215] on div at bounding box center [656, 193] width 162 height 360
click at [607, 192] on div at bounding box center [656, 193] width 162 height 360
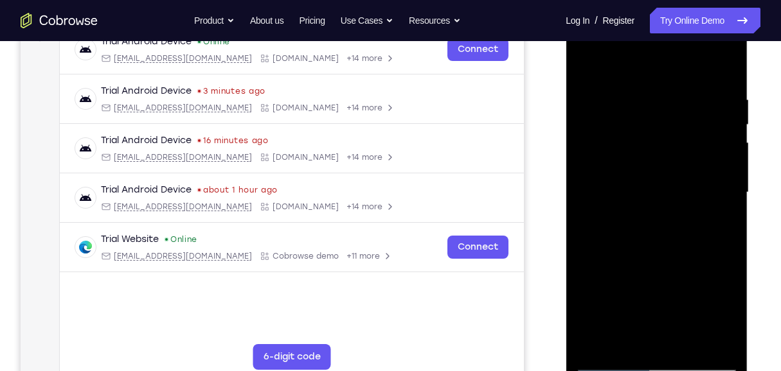
click at [615, 67] on div at bounding box center [656, 193] width 162 height 360
drag, startPoint x: 657, startPoint y: 269, endPoint x: 677, endPoint y: 111, distance: 159.3
click at [677, 111] on div at bounding box center [656, 193] width 162 height 360
drag, startPoint x: 659, startPoint y: 261, endPoint x: 669, endPoint y: 170, distance: 91.7
click at [669, 171] on div at bounding box center [656, 193] width 162 height 360
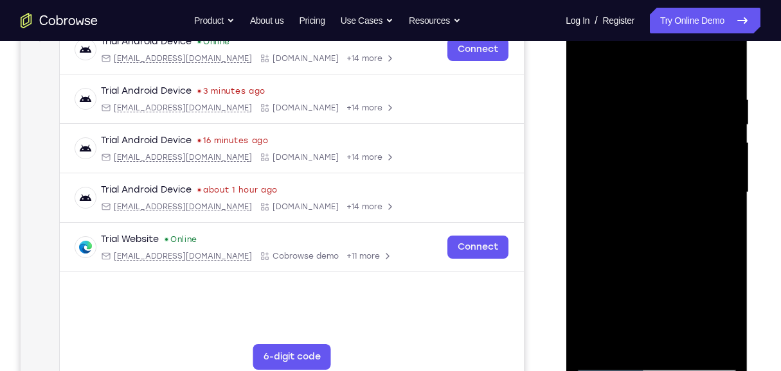
drag, startPoint x: 642, startPoint y: 289, endPoint x: 656, endPoint y: 163, distance: 127.4
click at [656, 163] on div at bounding box center [656, 193] width 162 height 360
drag, startPoint x: 659, startPoint y: 133, endPoint x: 665, endPoint y: 308, distance: 174.9
click at [665, 308] on div at bounding box center [656, 193] width 162 height 360
drag, startPoint x: 664, startPoint y: 85, endPoint x: 650, endPoint y: 273, distance: 188.1
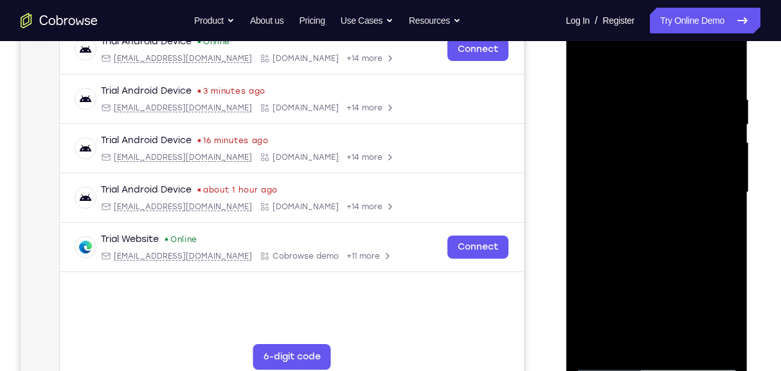
click at [651, 273] on div at bounding box center [656, 193] width 162 height 360
click at [689, 82] on div at bounding box center [656, 193] width 162 height 360
drag, startPoint x: 652, startPoint y: 113, endPoint x: 657, endPoint y: 313, distance: 199.9
click at [657, 313] on div at bounding box center [656, 193] width 162 height 360
click at [585, 69] on div at bounding box center [656, 193] width 162 height 360
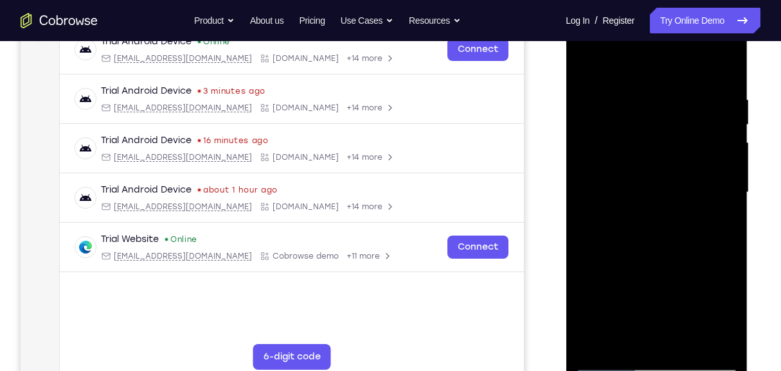
drag, startPoint x: 664, startPoint y: 245, endPoint x: 669, endPoint y: 178, distance: 67.6
click at [669, 178] on div at bounding box center [656, 193] width 162 height 360
drag, startPoint x: 656, startPoint y: 235, endPoint x: 659, endPoint y: 323, distance: 88.1
click at [659, 323] on div at bounding box center [656, 193] width 162 height 360
click at [587, 61] on div at bounding box center [656, 193] width 162 height 360
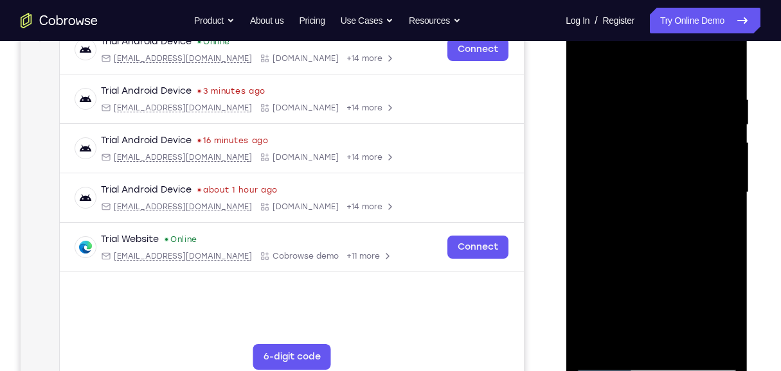
click at [625, 349] on div at bounding box center [656, 193] width 162 height 360
click at [628, 64] on div at bounding box center [656, 193] width 162 height 360
click at [687, 230] on div at bounding box center [656, 193] width 162 height 360
click at [585, 64] on div at bounding box center [656, 193] width 162 height 360
click at [624, 346] on div at bounding box center [656, 193] width 162 height 360
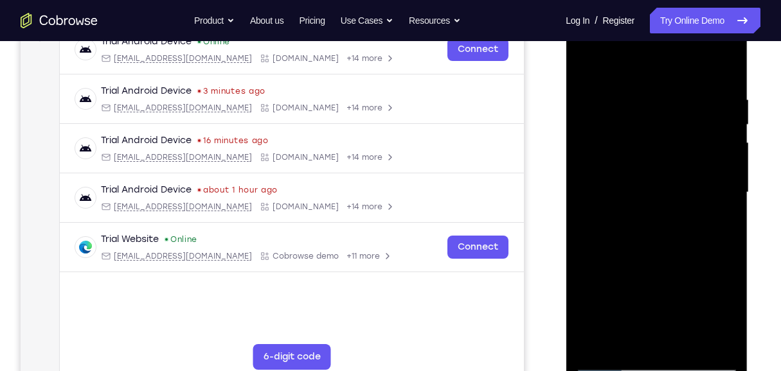
click at [630, 62] on div at bounding box center [656, 193] width 162 height 360
drag, startPoint x: 628, startPoint y: 89, endPoint x: 632, endPoint y: 159, distance: 69.5
click at [632, 159] on div at bounding box center [656, 193] width 162 height 360
click at [642, 83] on div at bounding box center [656, 193] width 162 height 360
click at [596, 158] on div at bounding box center [656, 193] width 162 height 360
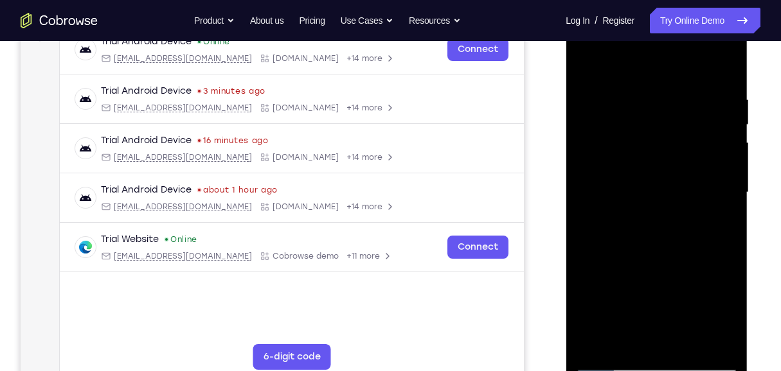
click at [585, 64] on div at bounding box center [656, 193] width 162 height 360
drag, startPoint x: 665, startPoint y: 273, endPoint x: 664, endPoint y: 132, distance: 141.3
click at [664, 132] on div at bounding box center [656, 193] width 162 height 360
drag, startPoint x: 639, startPoint y: 278, endPoint x: 651, endPoint y: 118, distance: 160.4
click at [651, 118] on div at bounding box center [656, 193] width 162 height 360
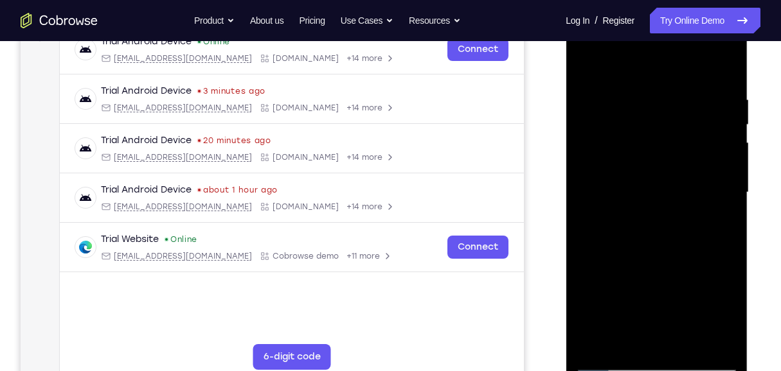
click at [601, 294] on div at bounding box center [656, 193] width 162 height 360
drag, startPoint x: 670, startPoint y: 137, endPoint x: 669, endPoint y: 213, distance: 76.5
click at [669, 213] on div at bounding box center [656, 193] width 162 height 360
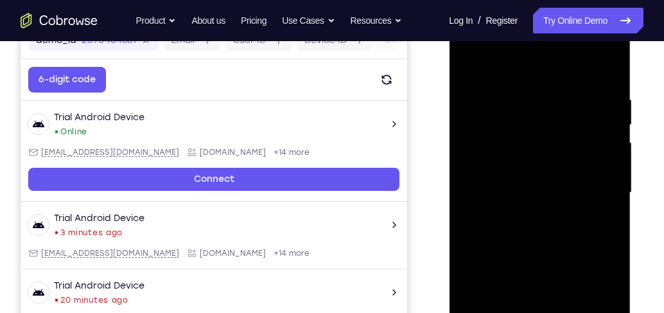
scroll to position [247, 0]
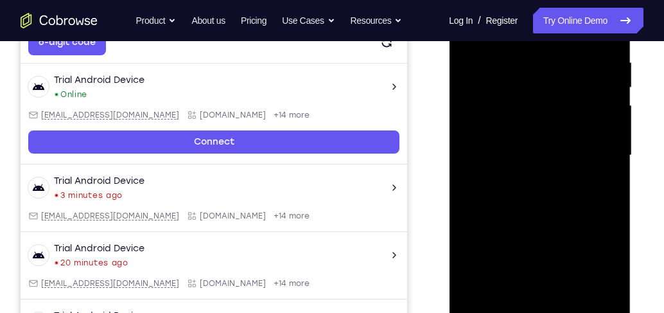
click at [607, 157] on div at bounding box center [540, 156] width 162 height 360
click at [610, 159] on div at bounding box center [540, 156] width 162 height 360
click at [612, 159] on div at bounding box center [540, 156] width 162 height 360
click at [577, 307] on div at bounding box center [540, 156] width 162 height 360
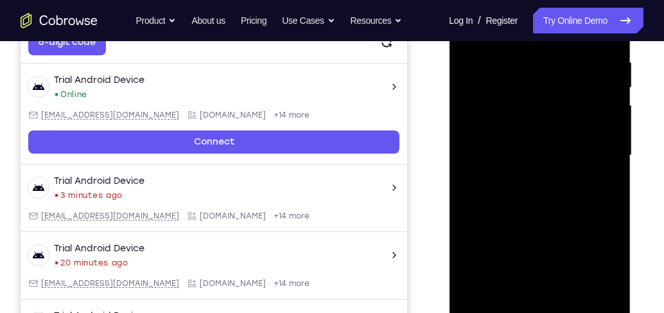
scroll to position [209, 0]
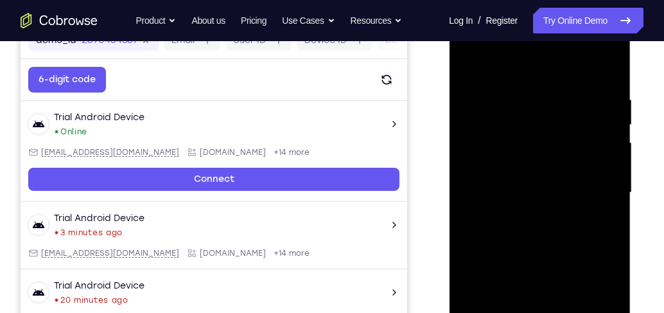
click at [538, 76] on div at bounding box center [540, 193] width 162 height 360
click at [541, 186] on div at bounding box center [540, 193] width 162 height 360
click at [466, 63] on div at bounding box center [540, 193] width 162 height 360
drag, startPoint x: 560, startPoint y: 81, endPoint x: 556, endPoint y: 299, distance: 217.8
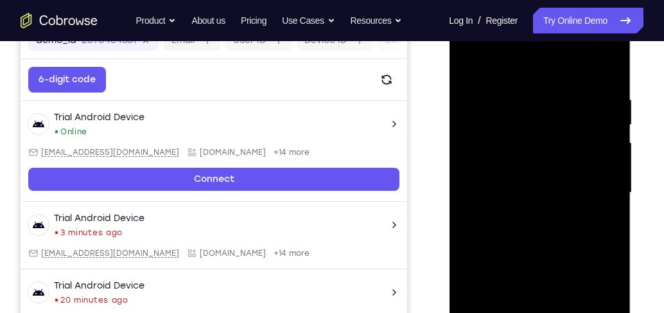
click at [558, 303] on div at bounding box center [540, 193] width 162 height 360
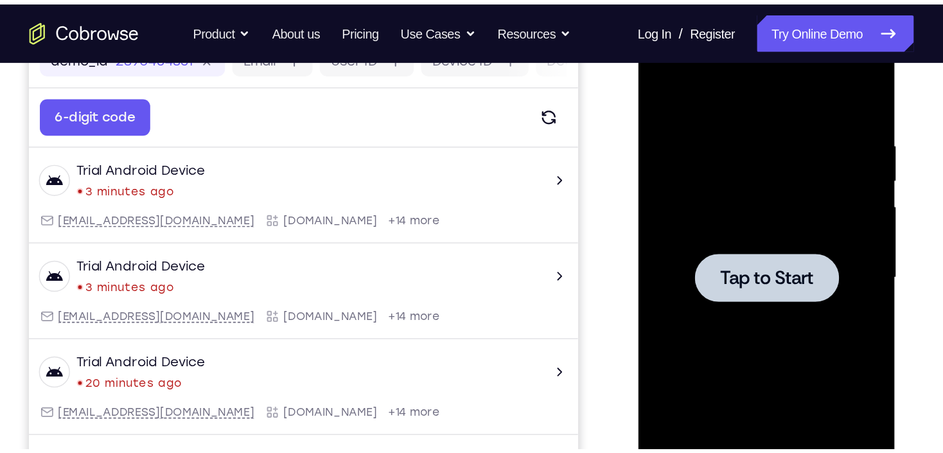
scroll to position [210, 0]
